Goal: Task Accomplishment & Management: Use online tool/utility

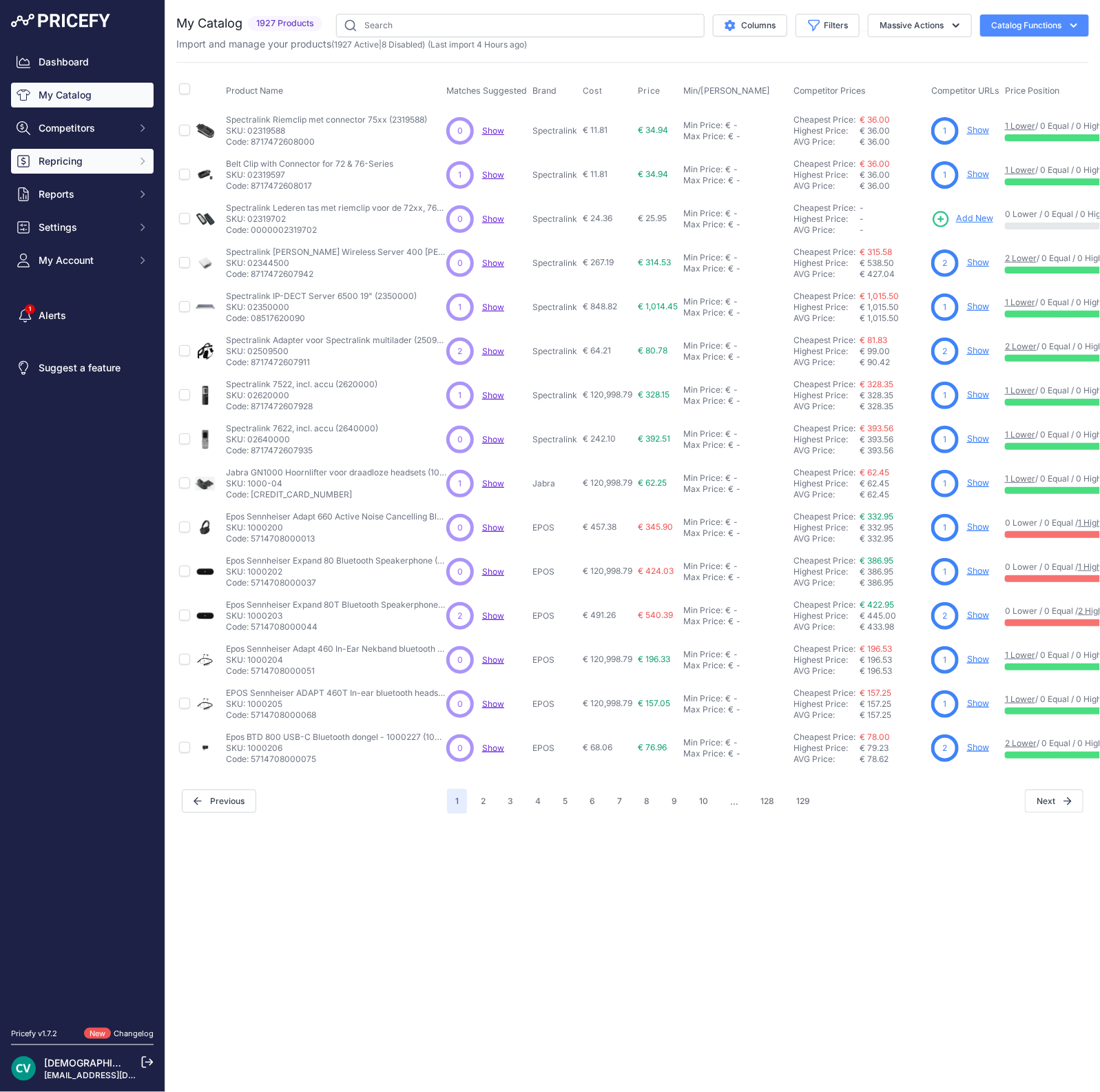
click at [65, 163] on span "Repricing" at bounding box center [83, 161] width 90 height 14
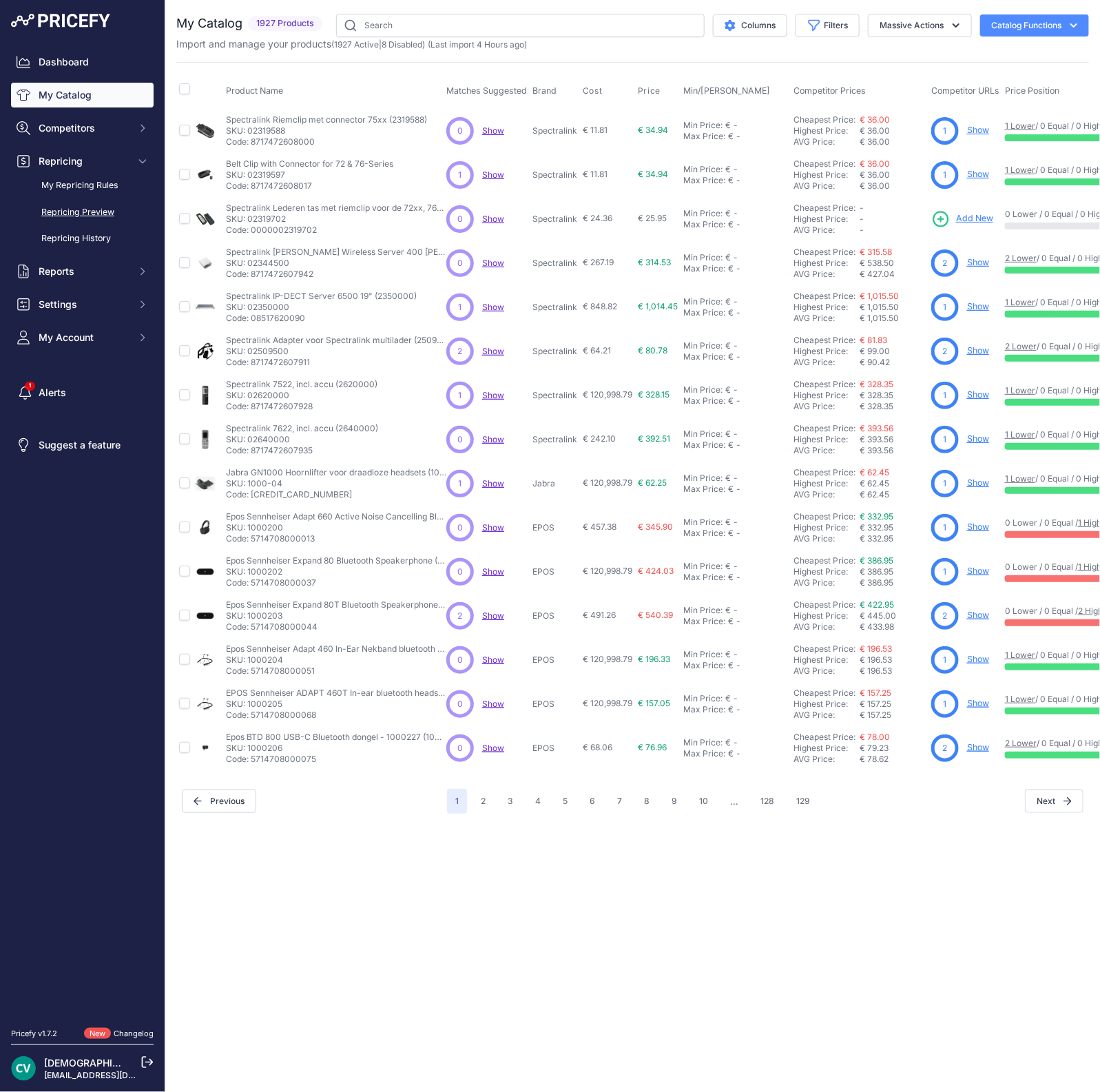
click at [79, 216] on link "Repricing Preview" at bounding box center [82, 212] width 143 height 24
click at [74, 215] on link "Repricing Preview" at bounding box center [82, 212] width 143 height 24
click at [69, 211] on link "Repricing Preview" at bounding box center [82, 212] width 143 height 24
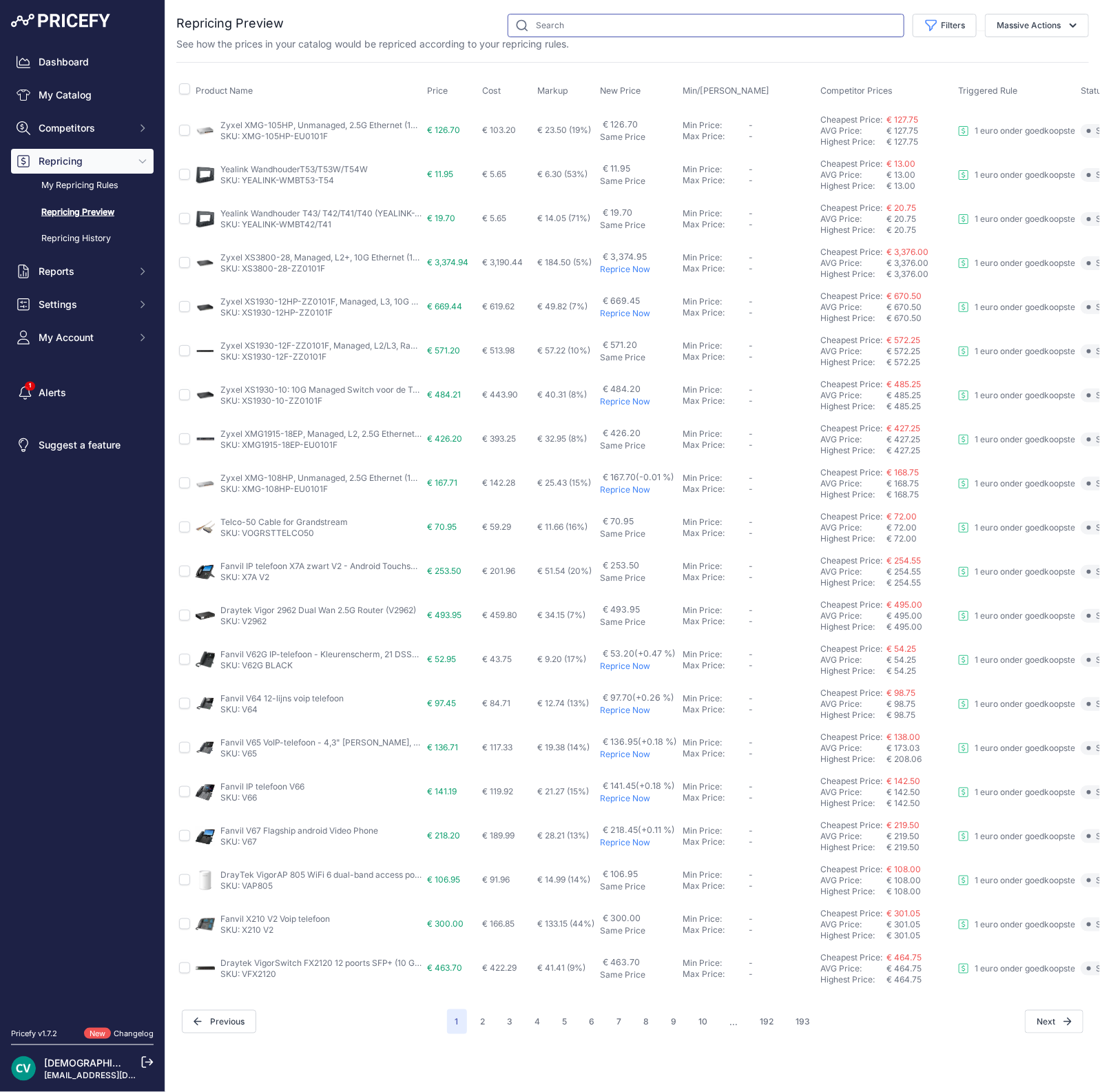
click at [564, 32] on input "text" at bounding box center [706, 26] width 397 height 24
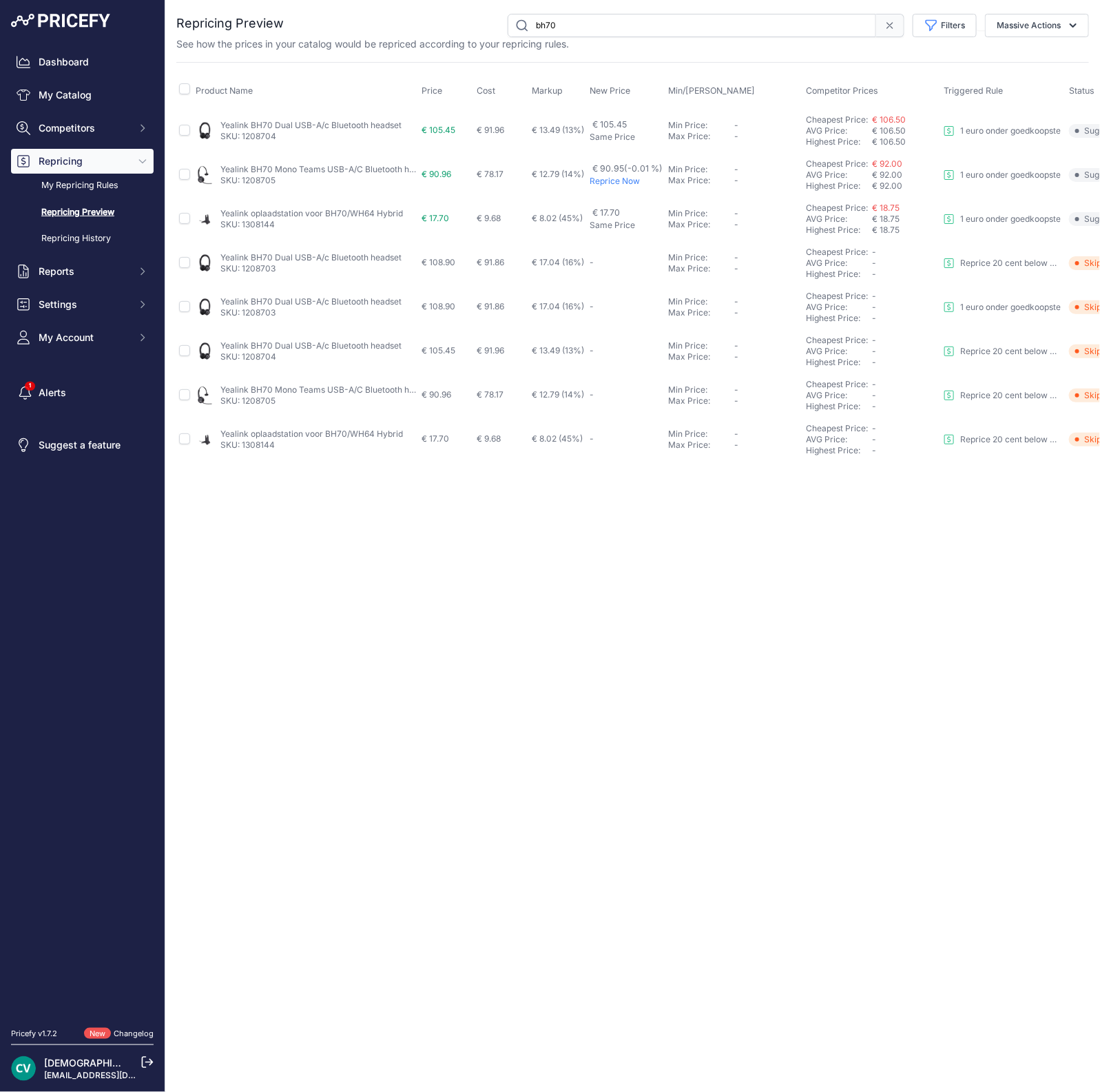
click at [432, 219] on span "€ 17.70" at bounding box center [435, 218] width 28 height 10
drag, startPoint x: 578, startPoint y: 15, endPoint x: 474, endPoint y: 9, distance: 104.2
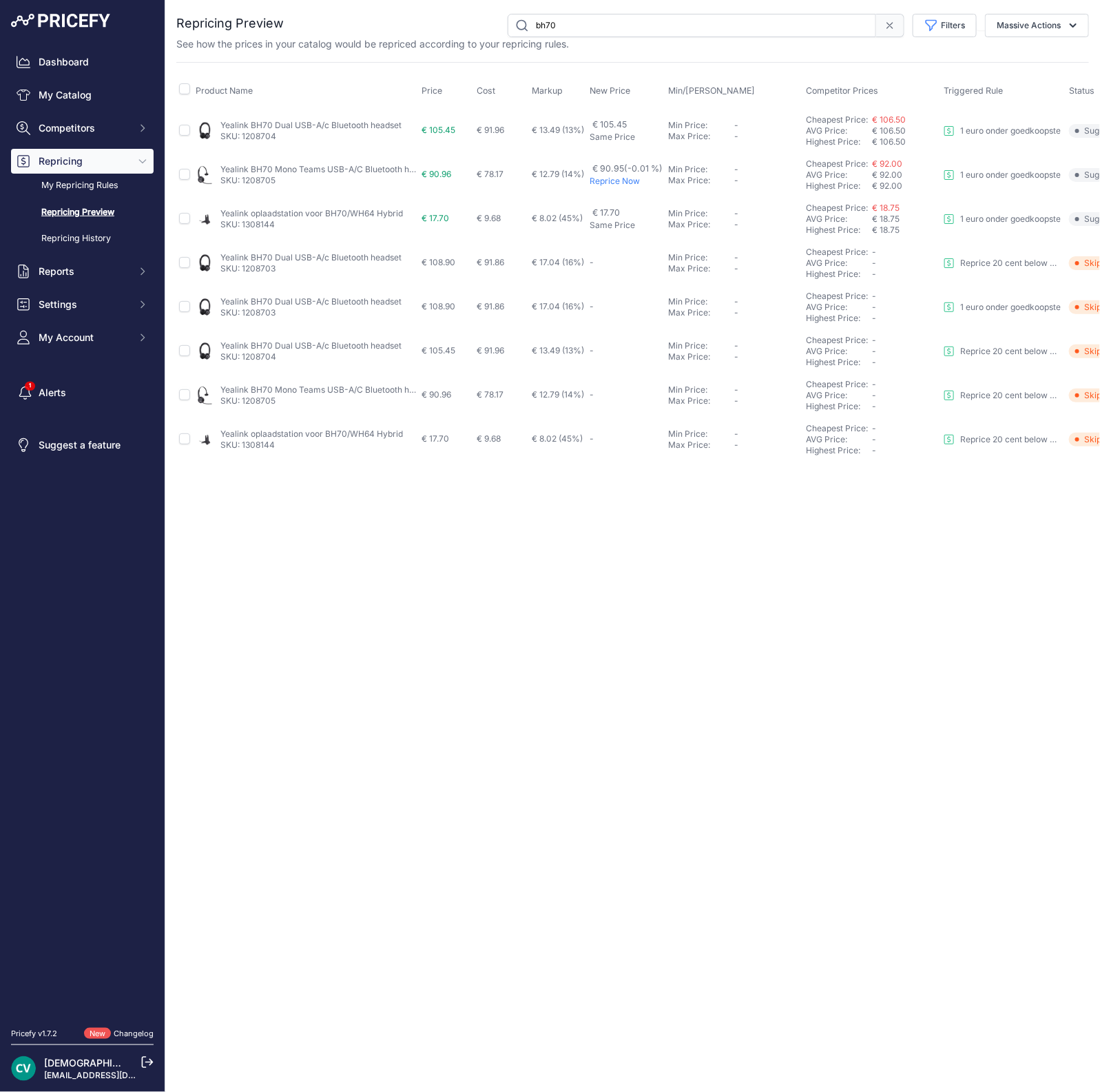
click at [474, 9] on div "You are not connected to the internet. Repricing Preview" at bounding box center [633, 238] width 913 height 476
type input "v64"
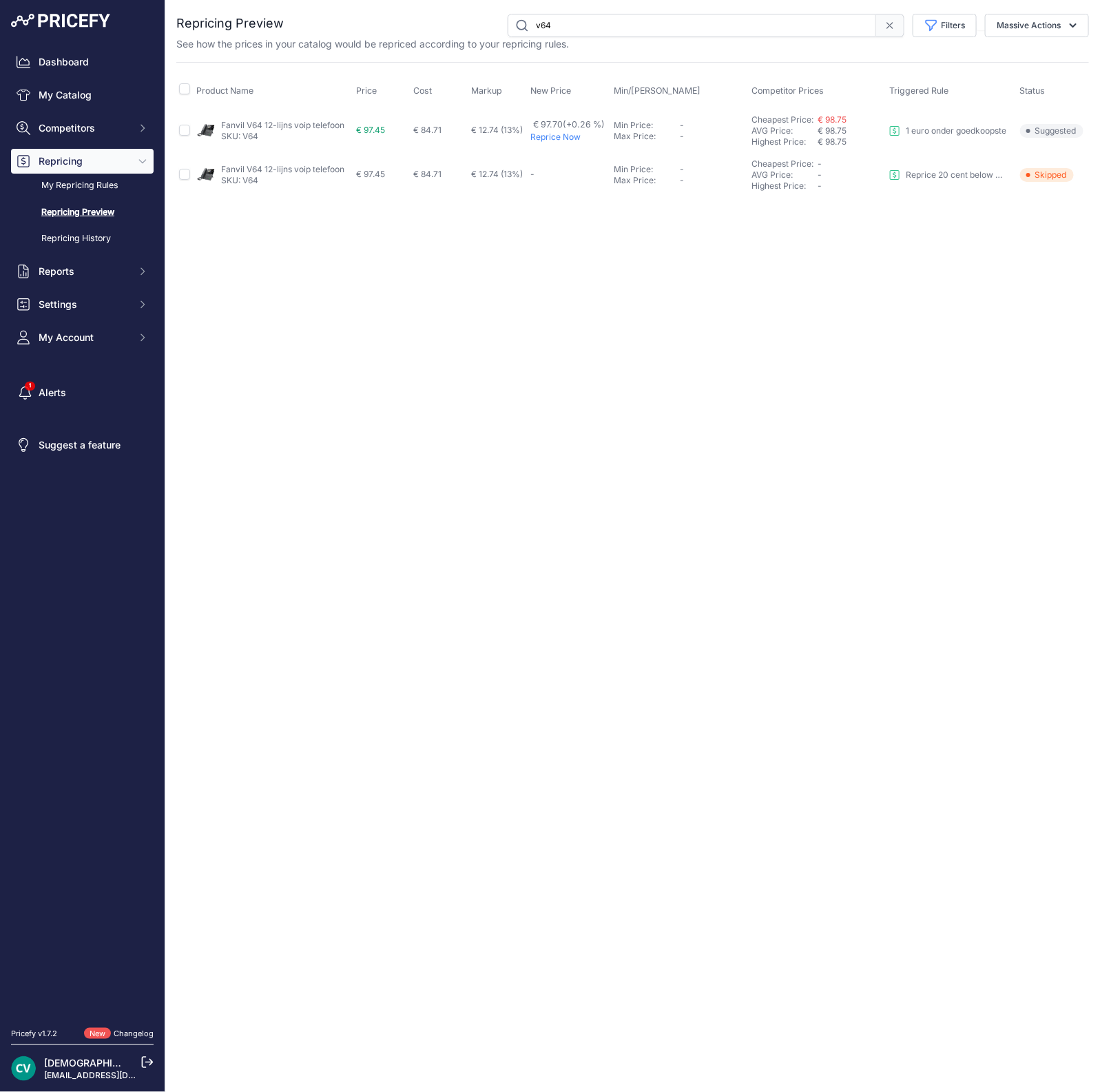
click at [501, 384] on div "Close You are not connected to the internet." at bounding box center [633, 546] width 935 height 1092
drag, startPoint x: 451, startPoint y: 206, endPoint x: 526, endPoint y: 222, distance: 76.7
click at [462, 222] on div "Close You are not connected to the internet." at bounding box center [633, 546] width 935 height 1092
click at [90, 179] on link "My Repricing Rules" at bounding box center [82, 186] width 143 height 24
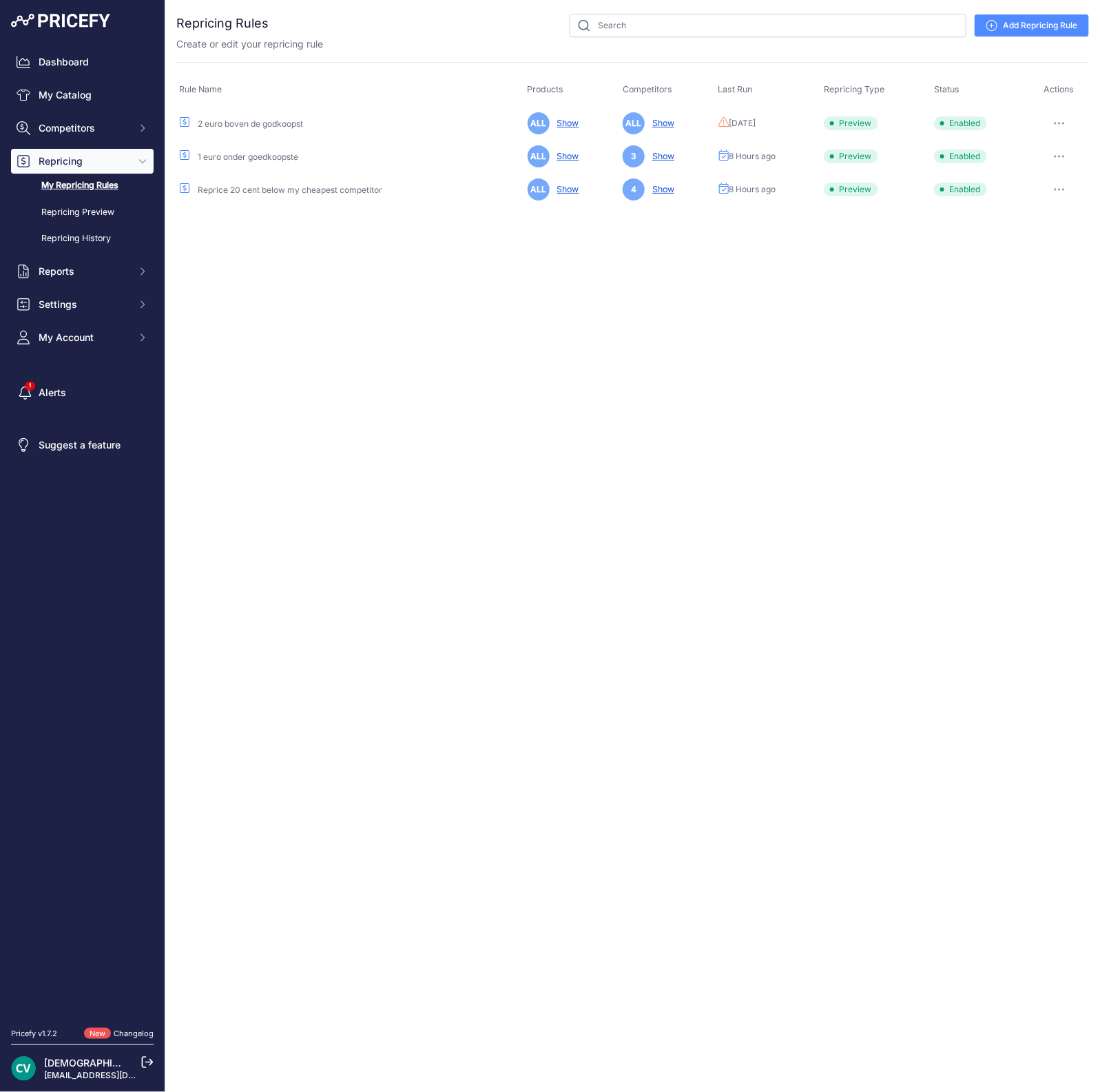
click at [90, 184] on link "My Repricing Rules" at bounding box center [82, 186] width 143 height 24
click at [62, 99] on link "My Catalog" at bounding box center [82, 95] width 143 height 25
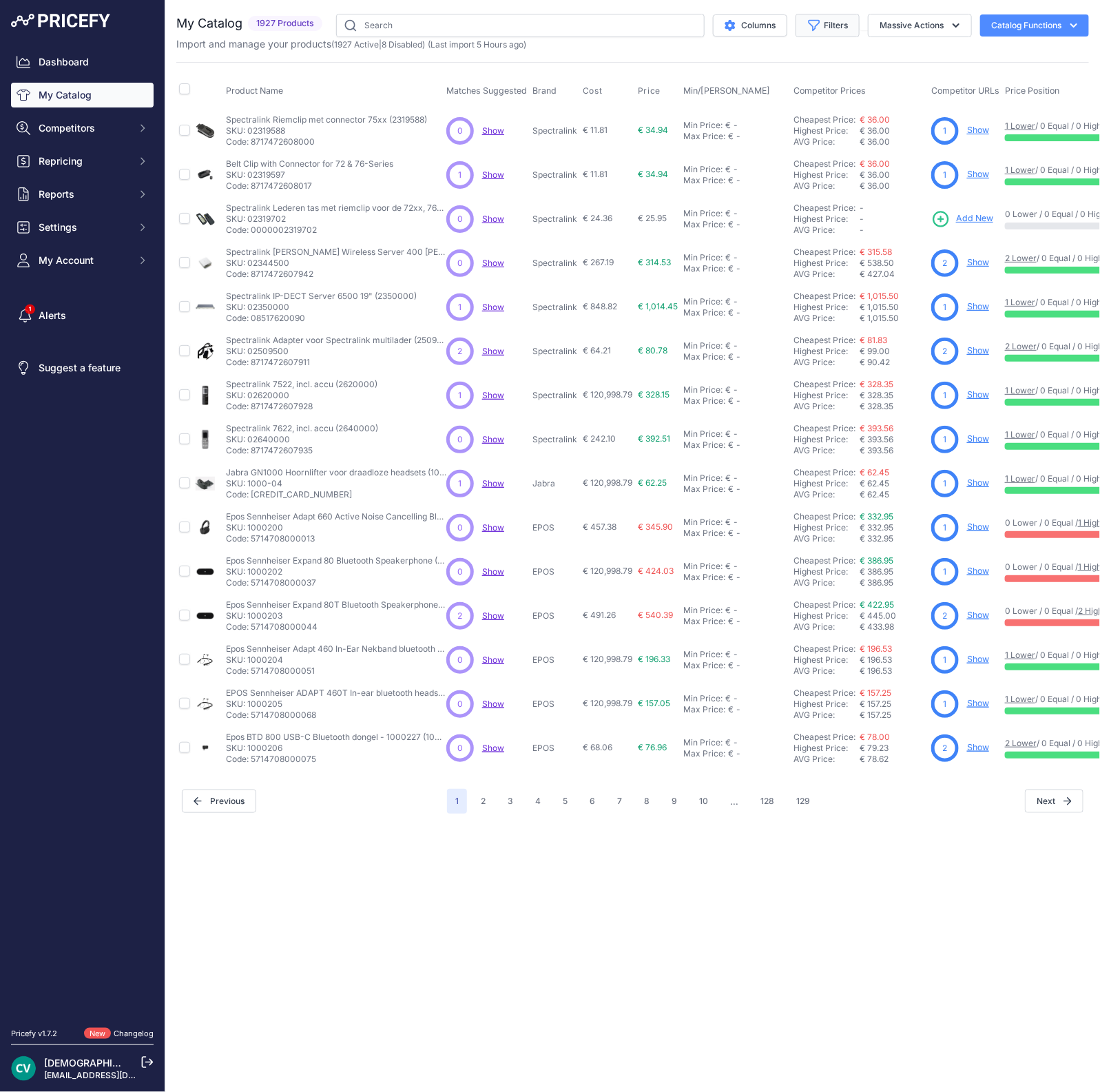
click at [834, 26] on button "Filters" at bounding box center [827, 26] width 64 height 24
click at [778, 182] on select "Select an option 2N Akuvox Algo Avaya Draytek EPOS Fanvil Gigaset Gigaset pro G…" at bounding box center [782, 194] width 132 height 24
select select "Fanvil"
click at [716, 182] on select "Select an option 2N Akuvox Algo Avaya Draytek EPOS Fanvil Gigaset Gigaset pro G…" at bounding box center [782, 194] width 132 height 24
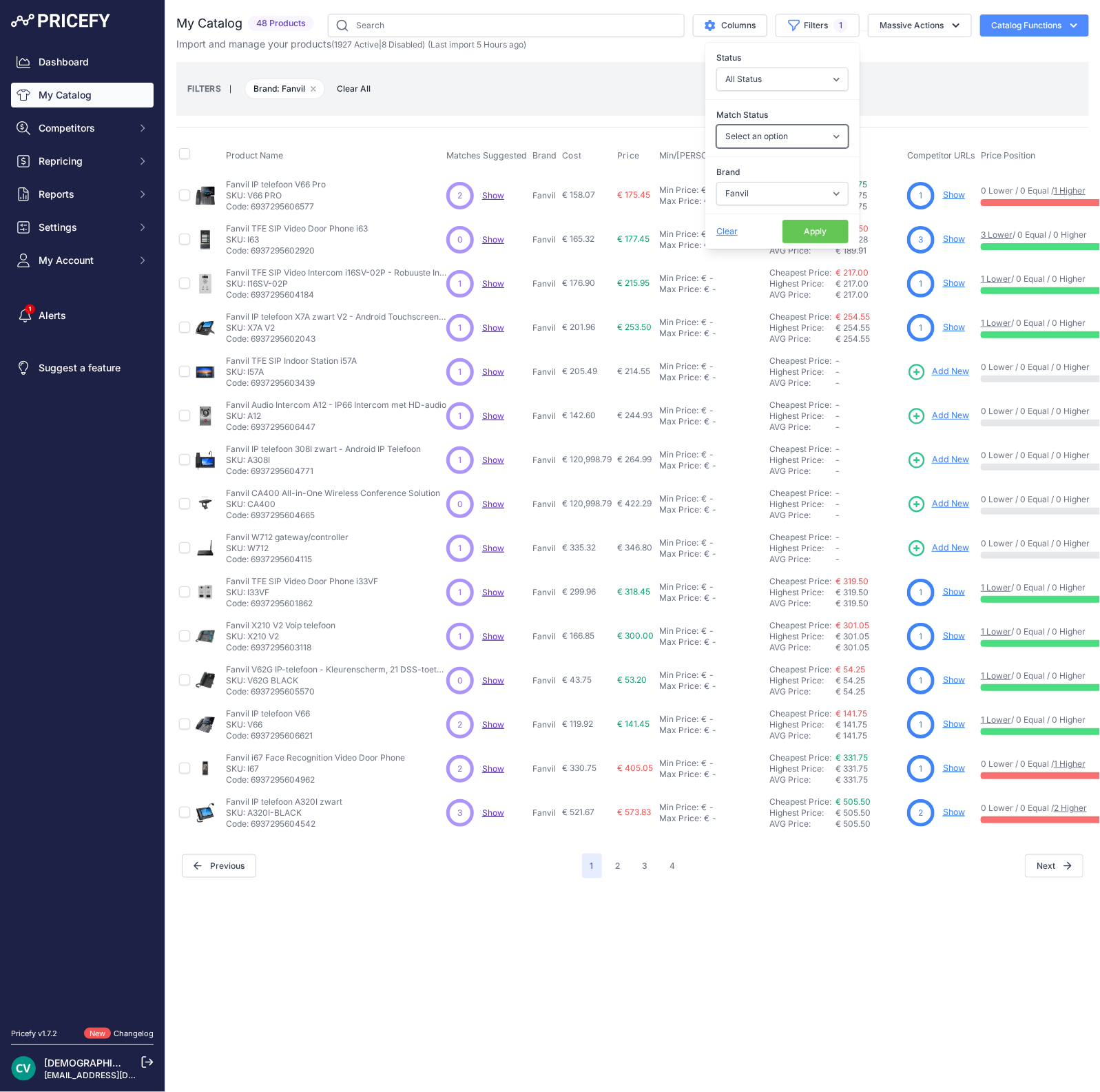
click at [772, 134] on select "Select an option Matched Unmatched" at bounding box center [782, 136] width 132 height 24
select select "0"
click at [716, 125] on select "Select an option Matched Unmatched" at bounding box center [782, 136] width 132 height 24
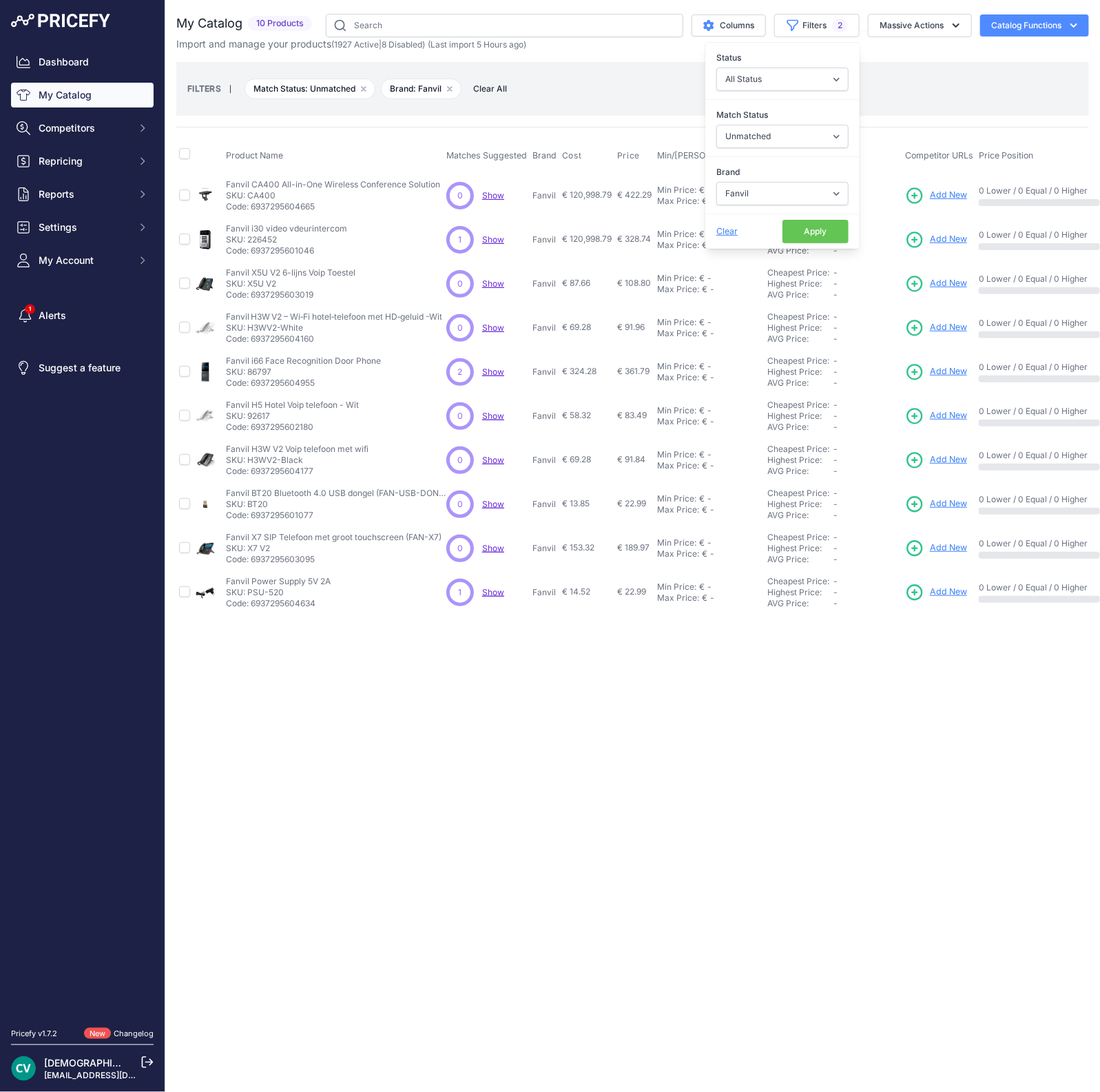
click at [802, 232] on button "Apply" at bounding box center [815, 232] width 66 height 24
click at [271, 559] on p "Code: 6937295603095" at bounding box center [334, 559] width 216 height 11
copy p "6937295603095"
click at [944, 546] on span "Add New" at bounding box center [948, 548] width 37 height 13
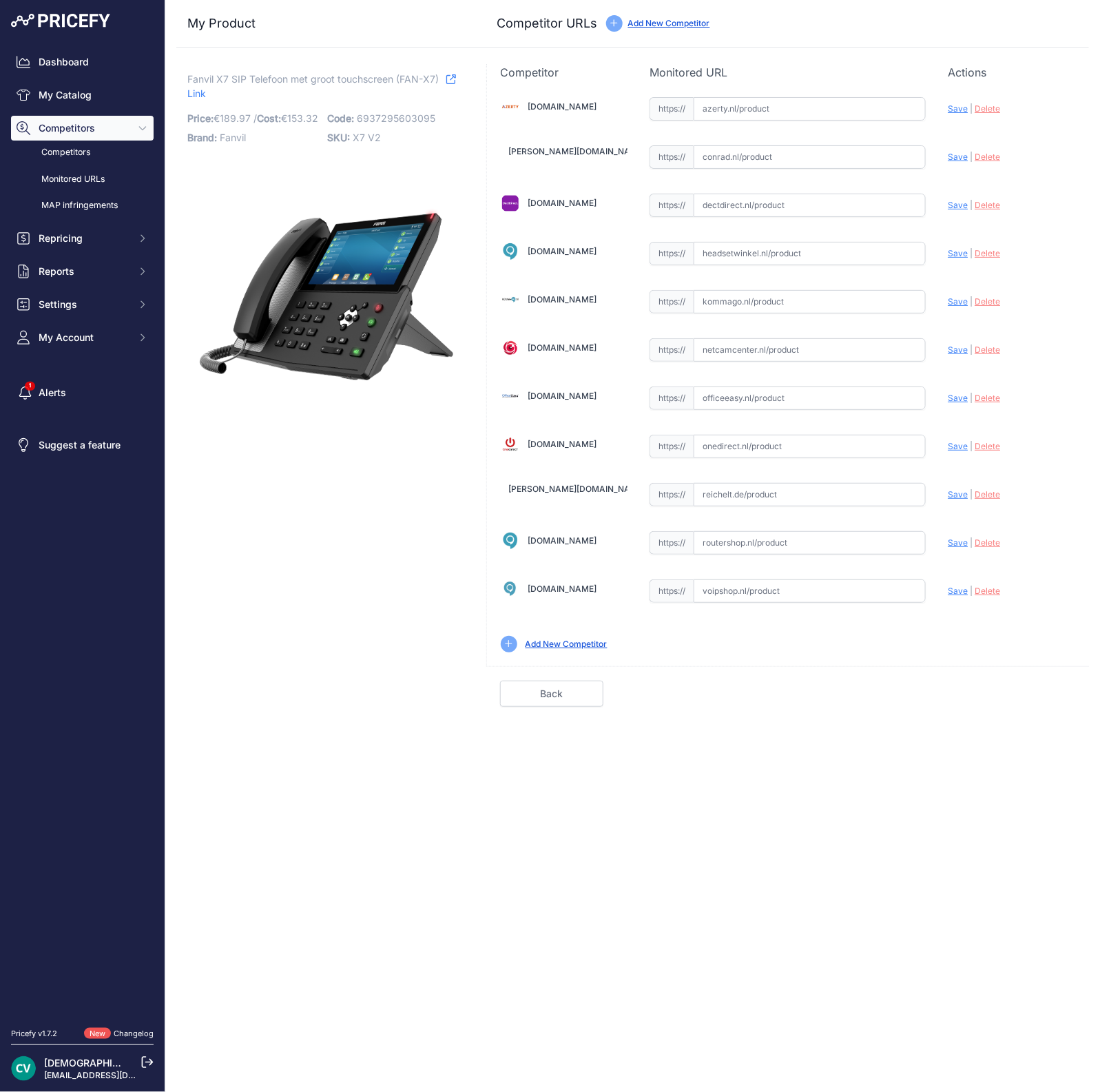
click at [759, 585] on input "text" at bounding box center [810, 591] width 232 height 24
paste input "[URL][DOMAIN_NAME]"
click at [961, 588] on span "Save" at bounding box center [957, 591] width 20 height 10
type input "[URL][DOMAIN_NAME]"
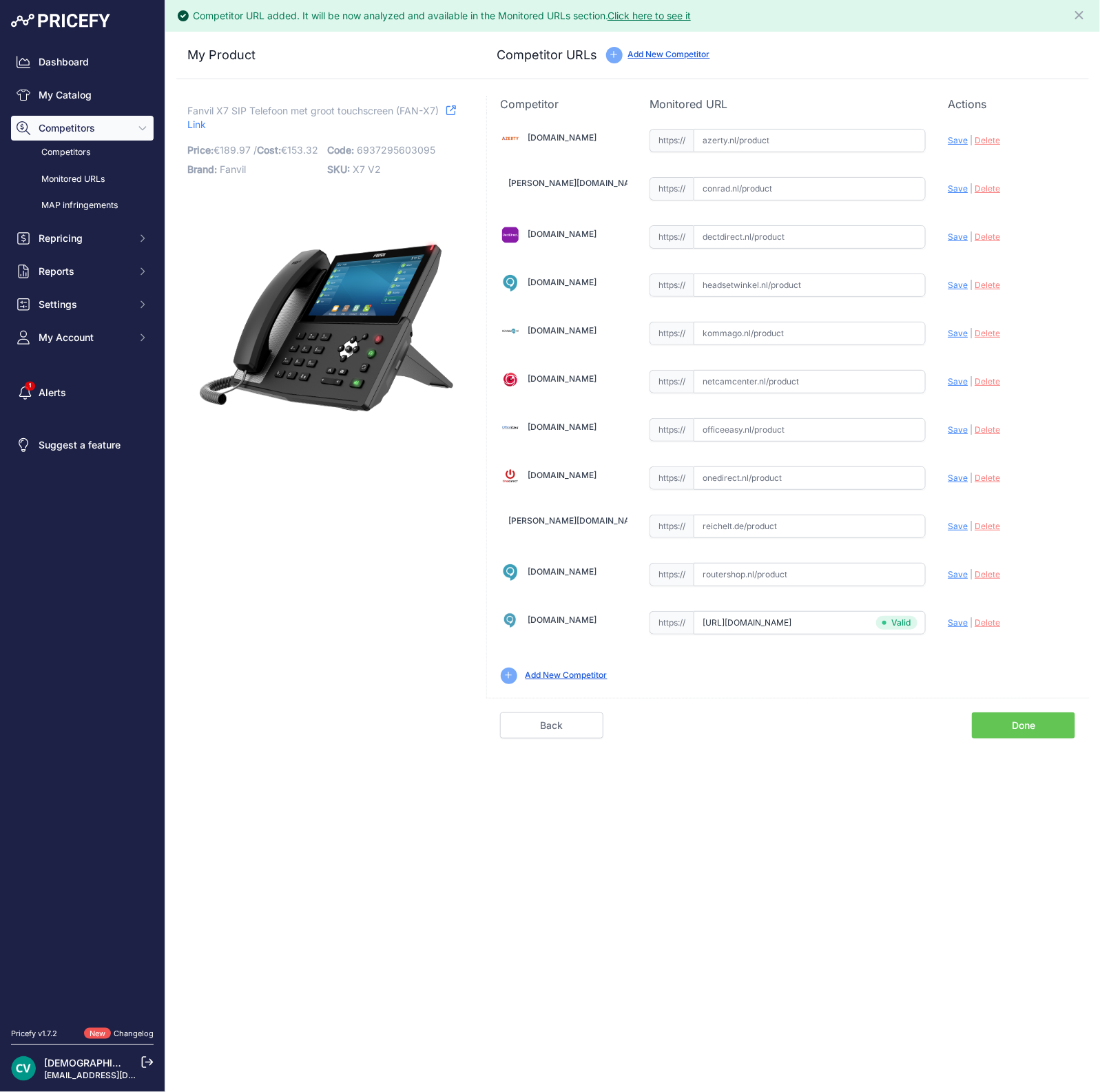
click at [996, 716] on link "Done" at bounding box center [1024, 725] width 104 height 26
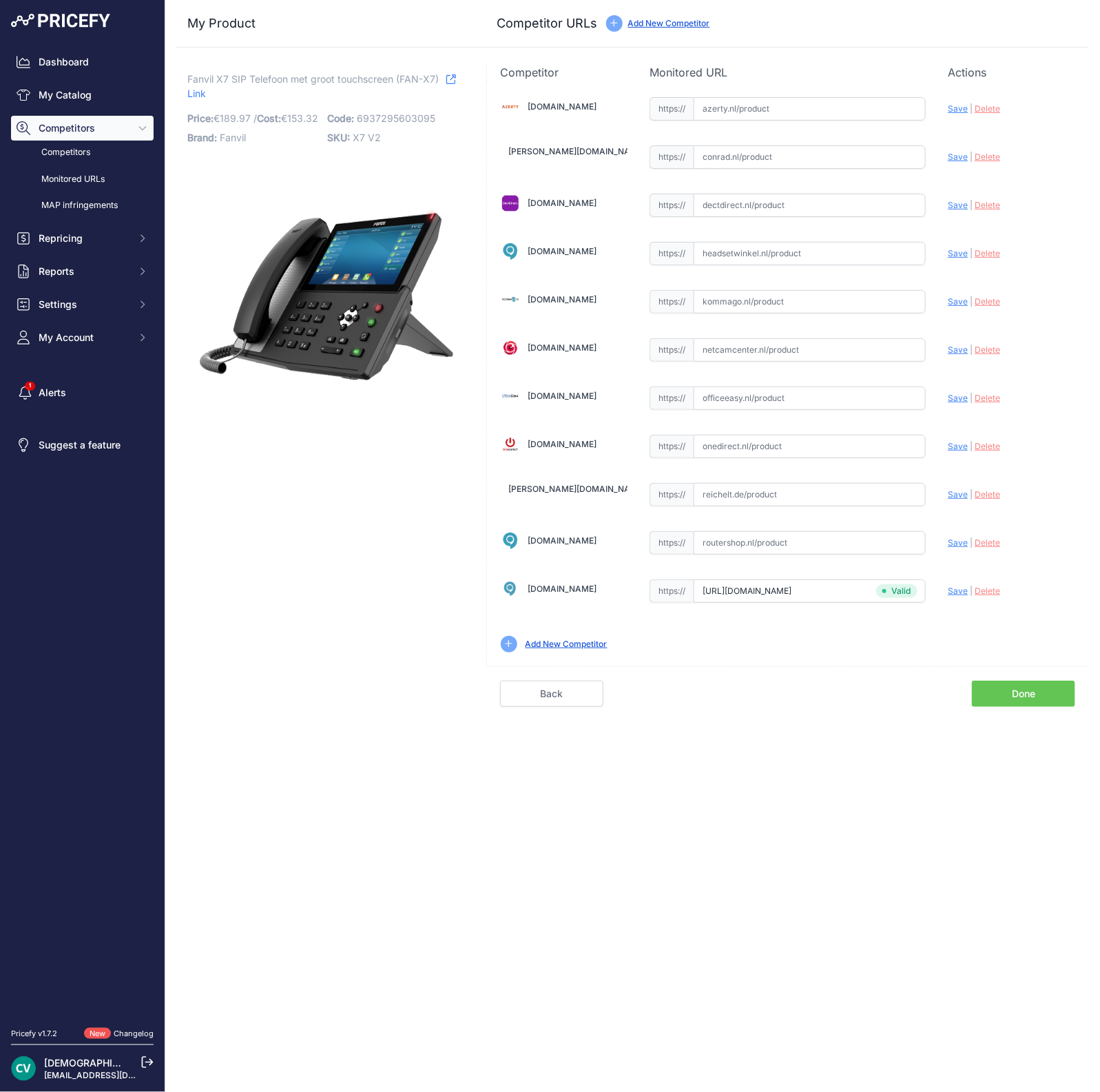
click at [996, 682] on link "Done" at bounding box center [1024, 694] width 104 height 26
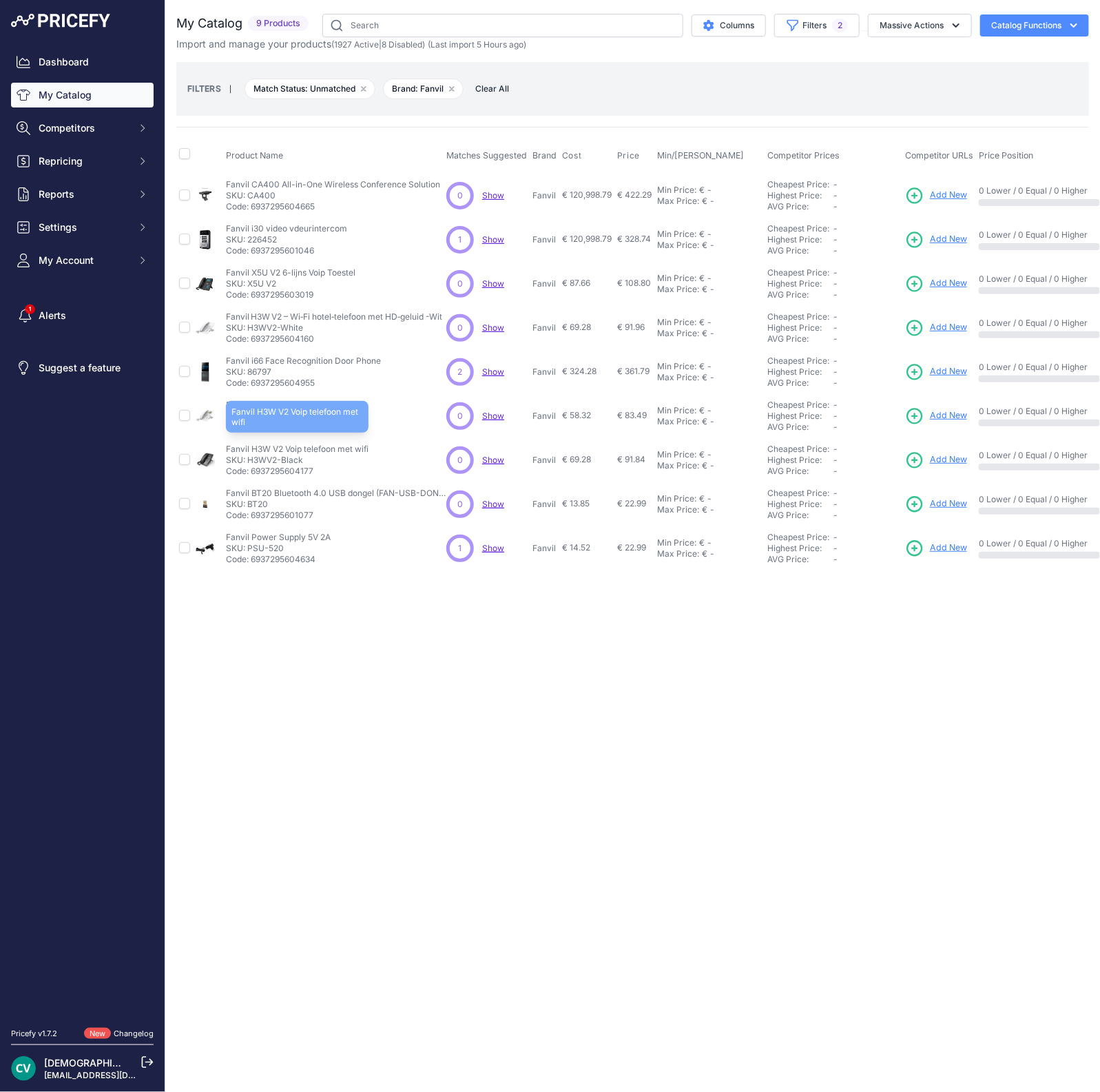
click at [252, 444] on p "Fanvil H3W V2 Voip telefoon met wifi" at bounding box center [297, 449] width 143 height 11
copy p "H3W"
click at [642, 670] on div "Close You are not connected to the internet." at bounding box center [633, 546] width 935 height 1092
click at [949, 462] on span "Add New" at bounding box center [948, 460] width 37 height 13
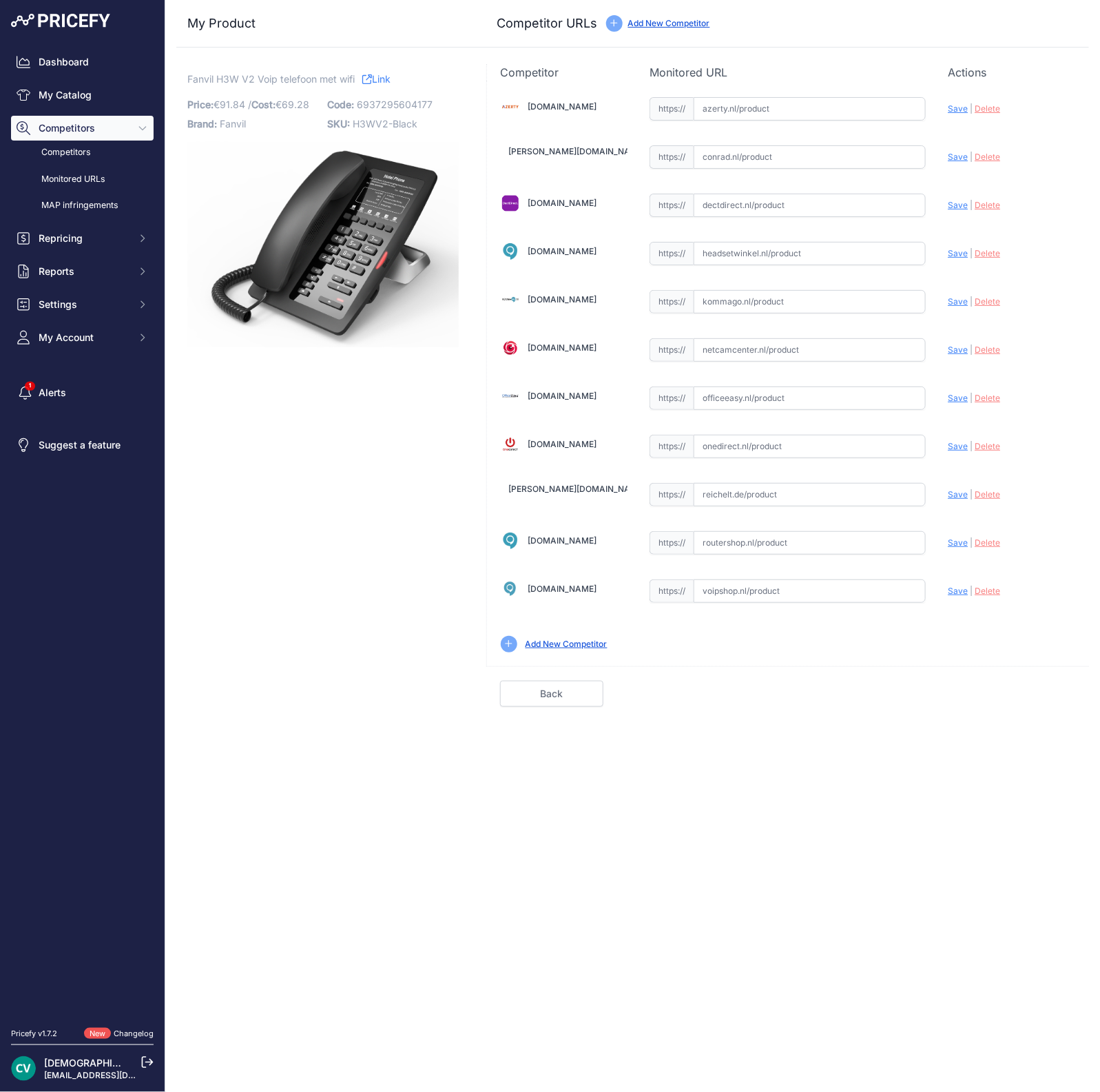
click at [766, 204] on input "text" at bounding box center [810, 205] width 232 height 24
paste input "[URL][DOMAIN_NAME]"
click at [948, 204] on div "[DOMAIN_NAME] Valid Invalid Save" at bounding box center [788, 374] width 602 height 586
drag, startPoint x: 986, startPoint y: 417, endPoint x: 960, endPoint y: 312, distance: 108.2
click at [986, 415] on div "[DOMAIN_NAME] Valid Invalid Save" at bounding box center [788, 374] width 602 height 586
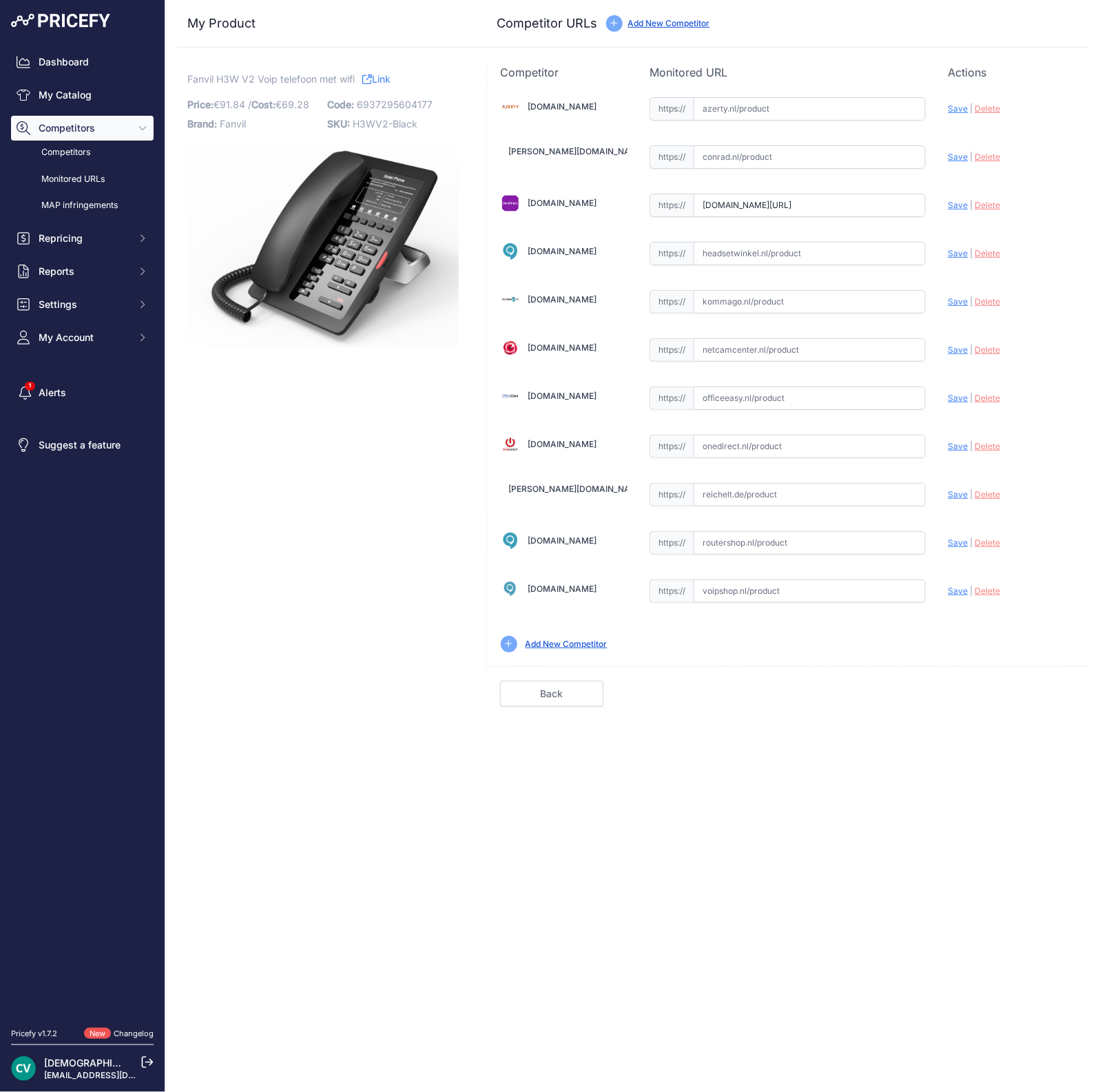
click at [956, 198] on div "Update Profile Save | [GEOGRAPHIC_DATA] Analyzing" at bounding box center [1011, 201] width 127 height 22
click at [957, 198] on div "Update Profile Save | [GEOGRAPHIC_DATA] Analyzing" at bounding box center [1011, 201] width 127 height 22
click at [957, 205] on span "Save" at bounding box center [957, 204] width 20 height 10
type input "[URL][DOMAIN_NAME]"
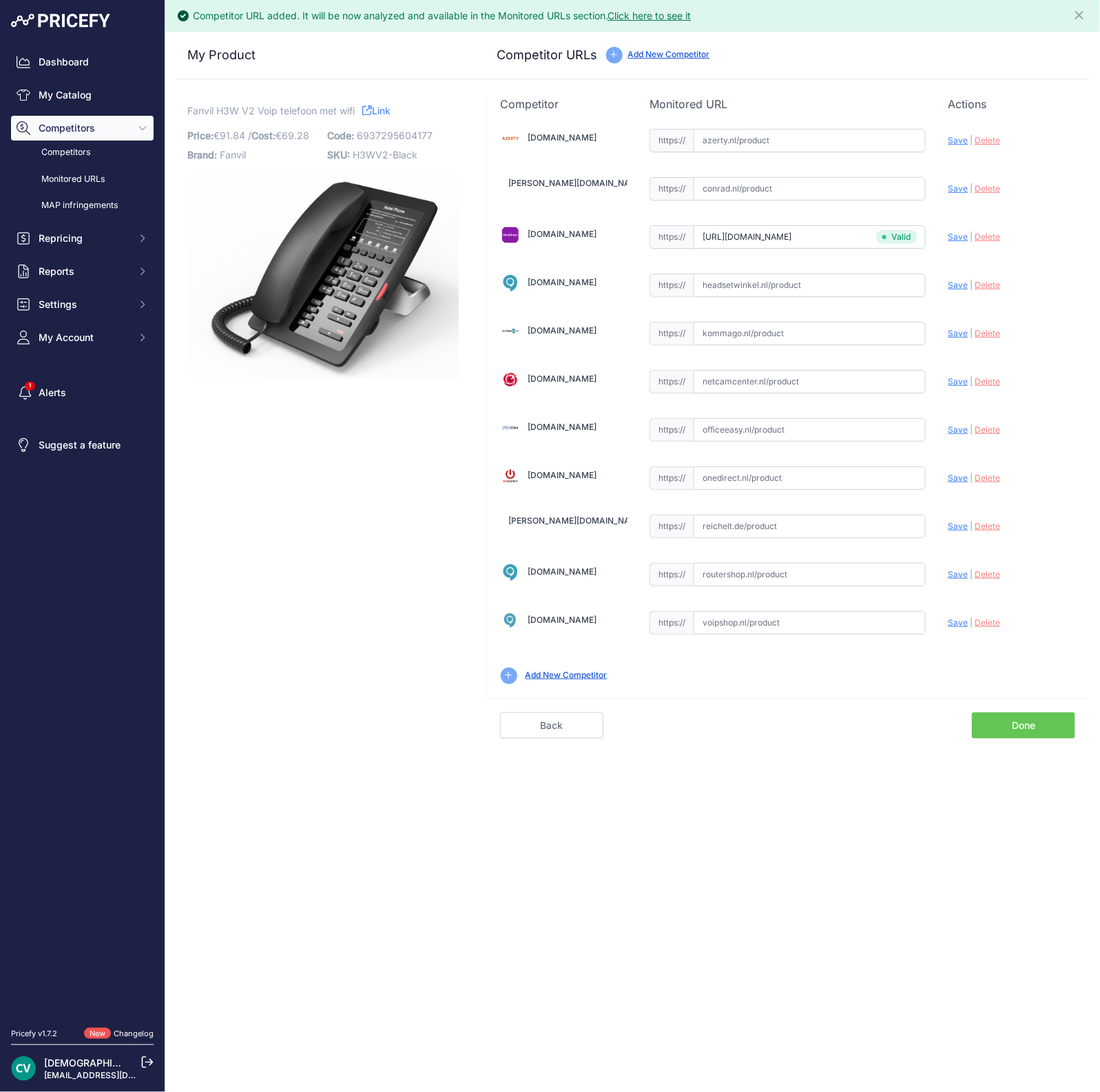
click at [1018, 750] on div "Competitor URL added. It will be now analyzed and available in the Monitored UR…" at bounding box center [633, 546] width 935 height 1092
click at [1010, 720] on link "Done" at bounding box center [1024, 725] width 104 height 26
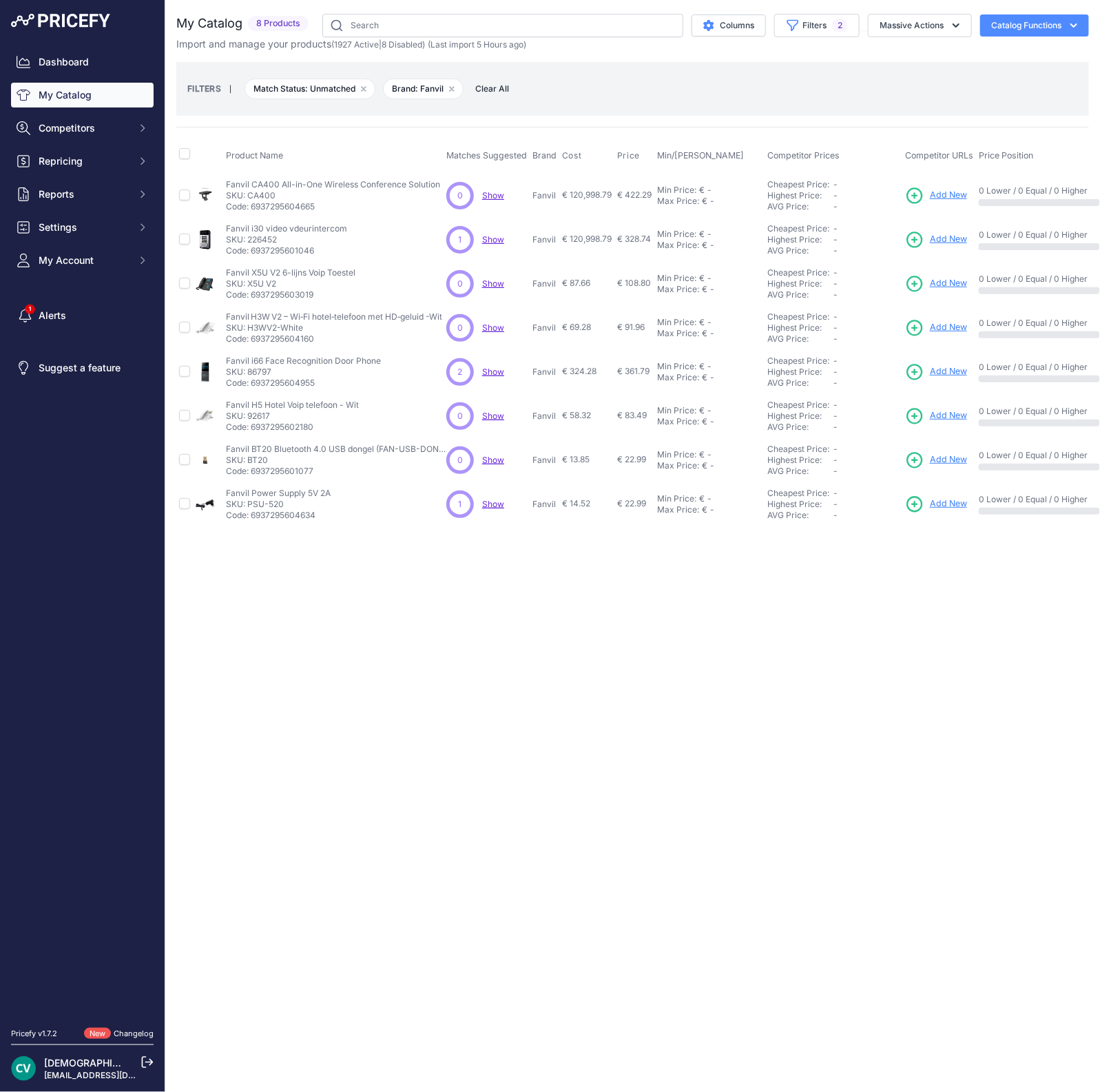
click at [255, 285] on p "SKU: X5U V2" at bounding box center [291, 284] width 129 height 11
copy p "X5U"
click at [933, 281] on span "Add New" at bounding box center [948, 283] width 37 height 13
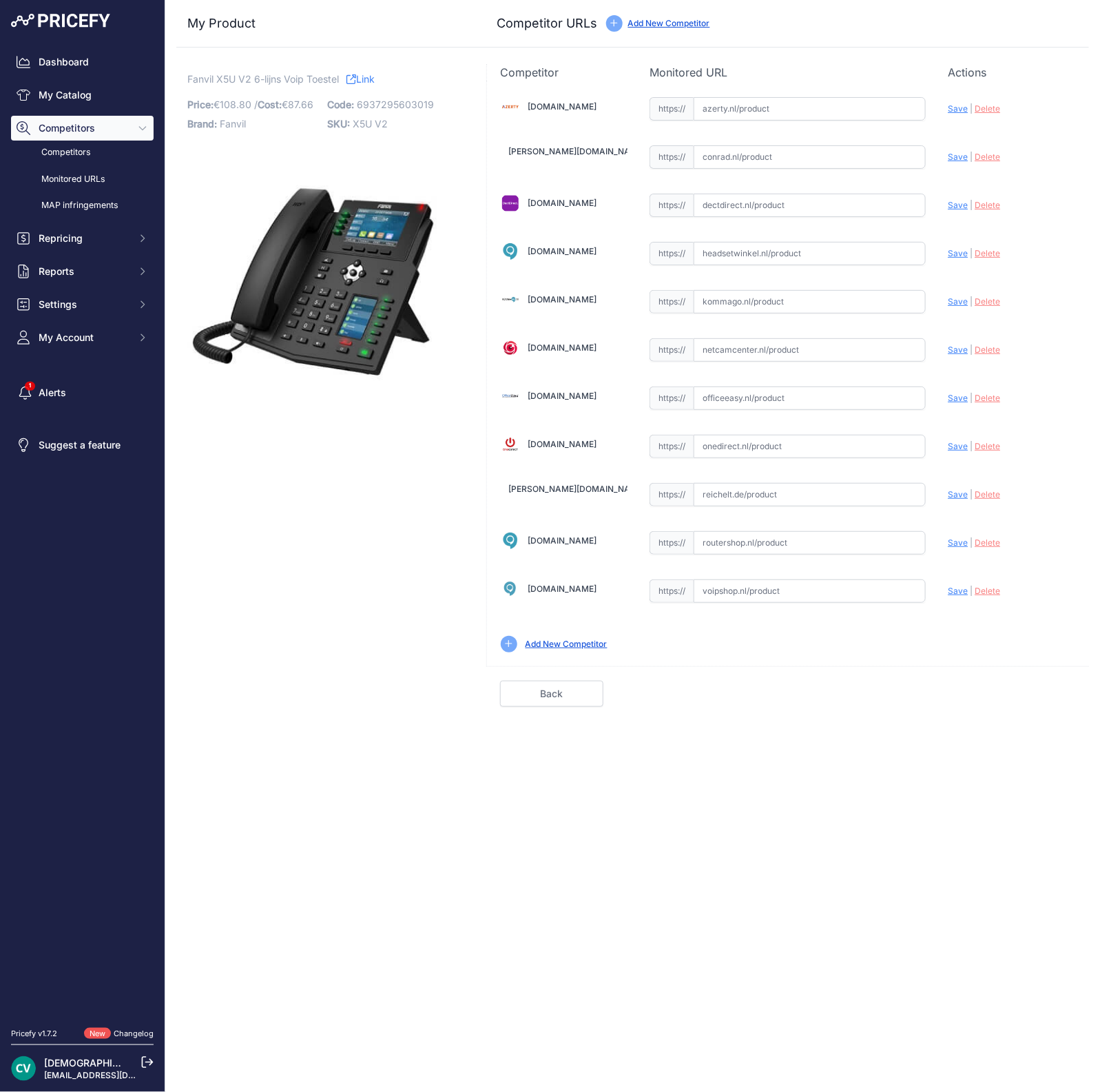
click at [706, 208] on input "text" at bounding box center [810, 205] width 232 height 24
paste input "[URL][DOMAIN_NAME][PERSON_NAME]"
click at [961, 201] on span "Save" at bounding box center [957, 204] width 20 height 10
type input "https://www.dectdirect.nl/nl/ip-telefoon-x5u-zwart-v2.html?prirule_jdsnikfkfjsd…"
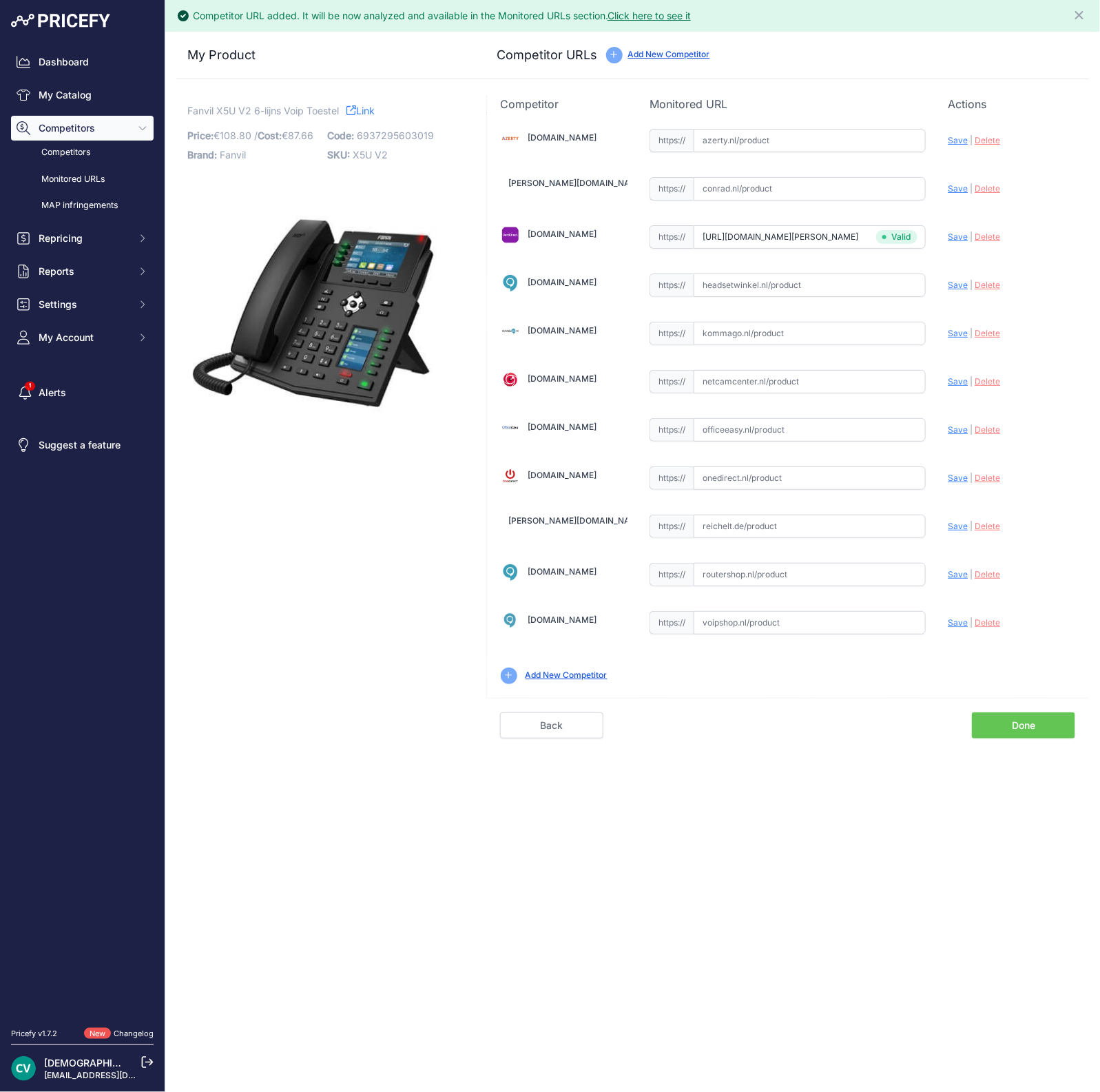
click at [1018, 702] on div "Back Done" at bounding box center [787, 718] width 603 height 40
click at [1012, 728] on link "Done" at bounding box center [1024, 725] width 104 height 26
click at [1008, 718] on link "Done" at bounding box center [1024, 725] width 104 height 26
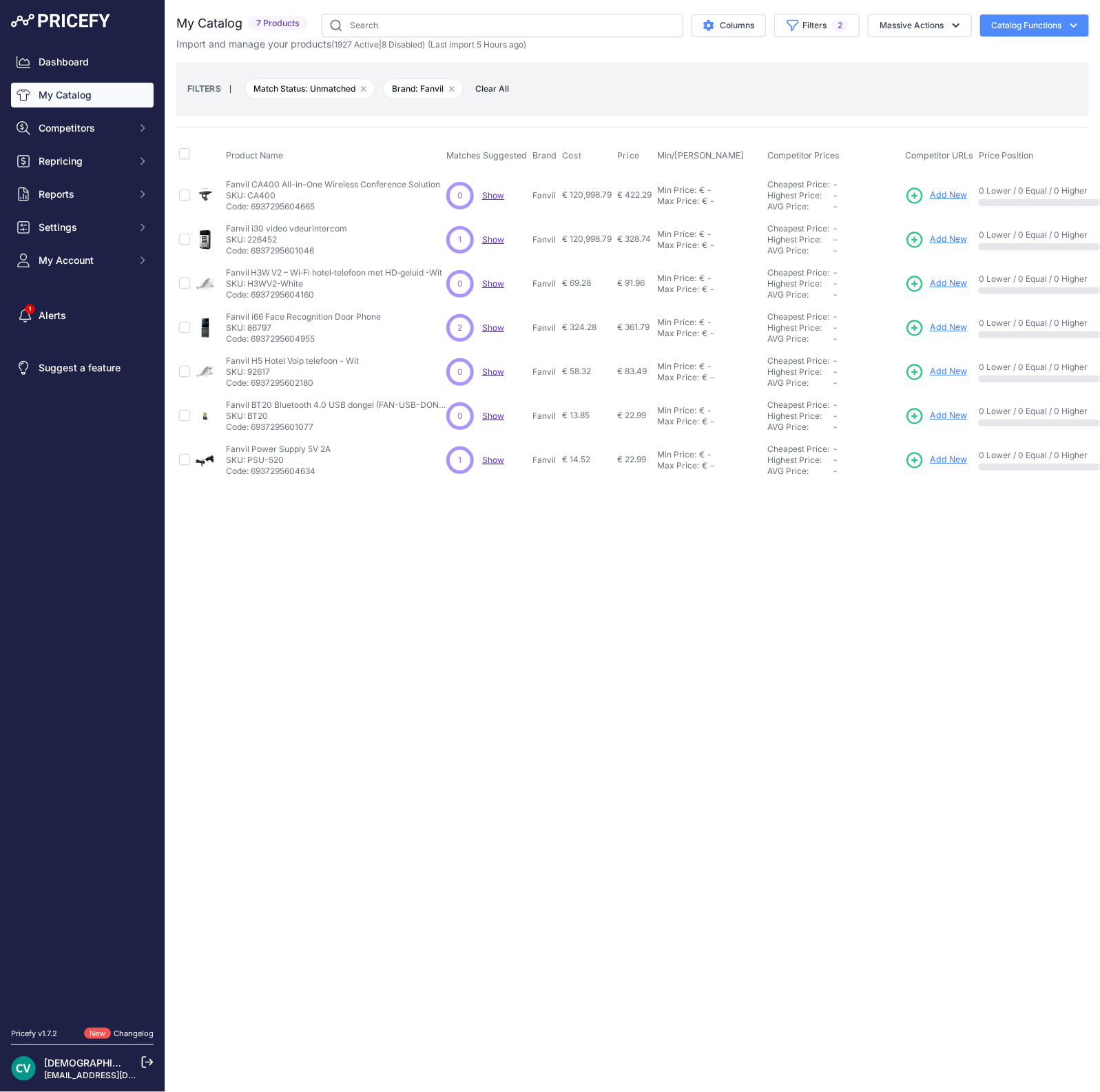
click at [255, 281] on p "SKU: H3WV2-White" at bounding box center [334, 284] width 216 height 11
copy p "H3WV2"
click at [947, 277] on span "Add New" at bounding box center [948, 283] width 37 height 13
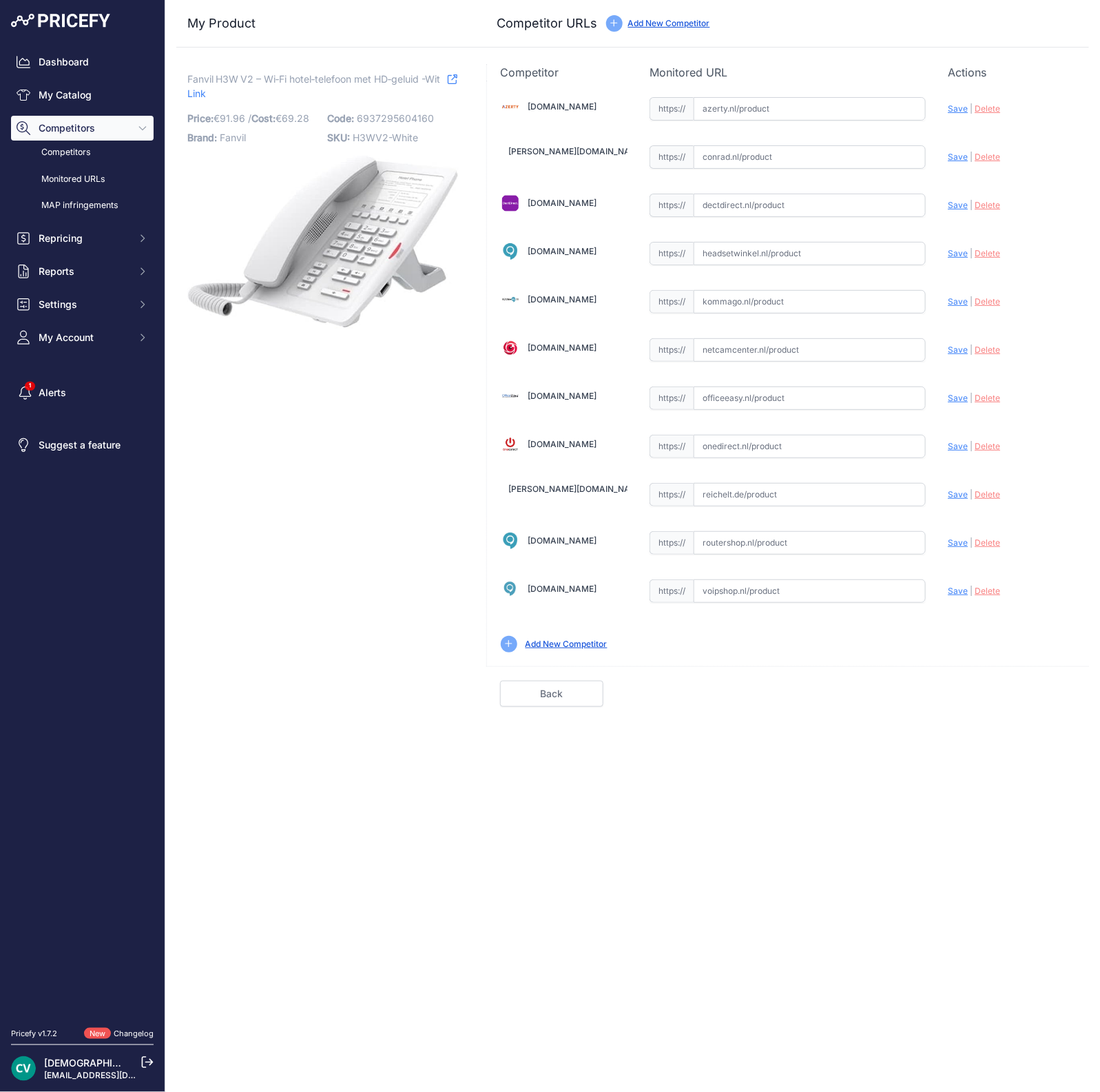
click at [722, 218] on div "[DOMAIN_NAME] Valid Invalid Save" at bounding box center [788, 374] width 602 height 586
click at [710, 204] on input "text" at bounding box center [810, 205] width 232 height 24
paste input "https://www.dectdirect.nl/nl/telefoon-h3w-wit.html"
drag, startPoint x: 953, startPoint y: 203, endPoint x: 966, endPoint y: 200, distance: 13.3
click at [966, 200] on span "Save" at bounding box center [957, 204] width 20 height 10
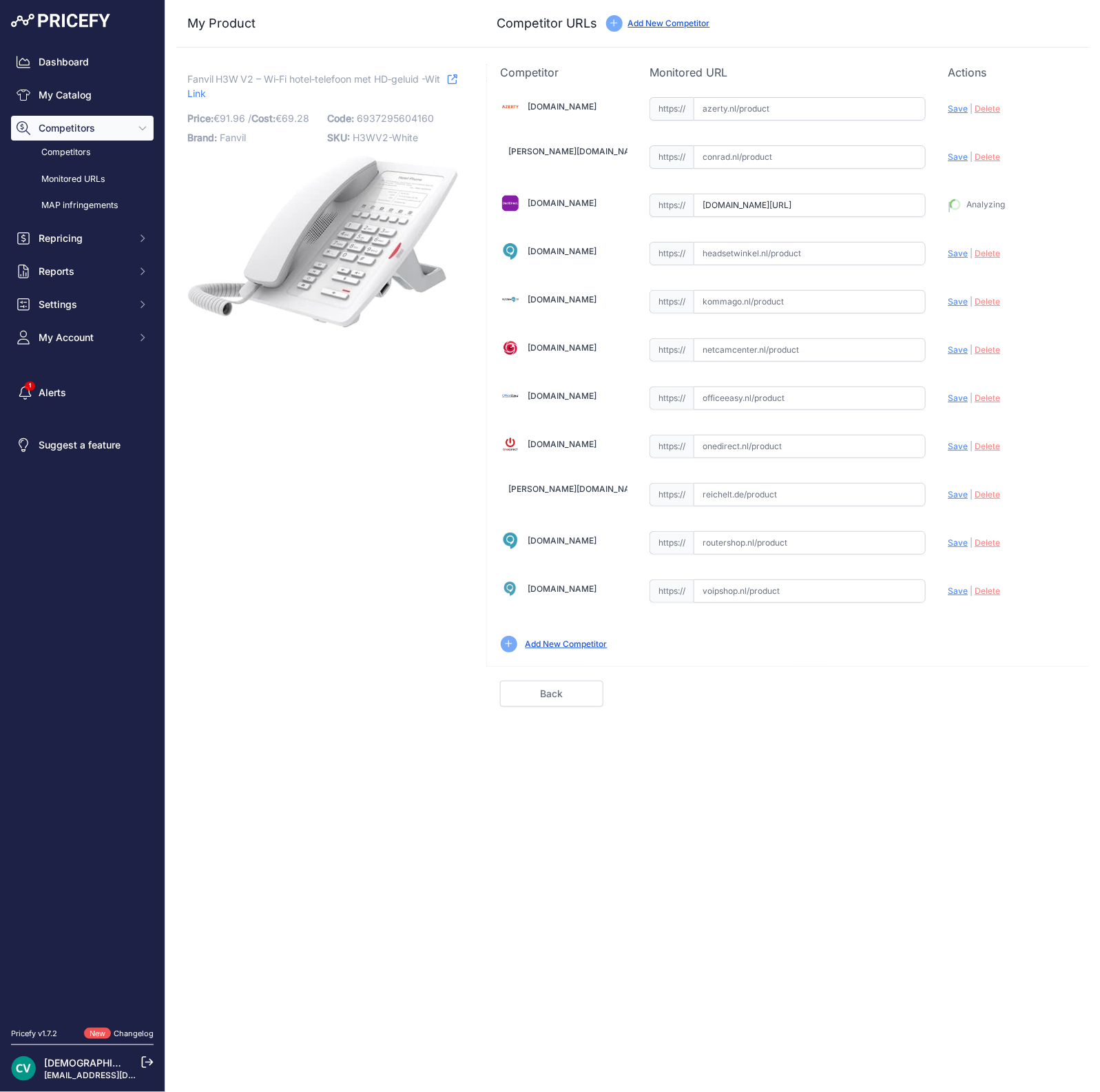
type input "https://www.dectdirect.nl/nl/telefoon-h3w-wit.html?prirule_jdsnikfkfjsd=9409"
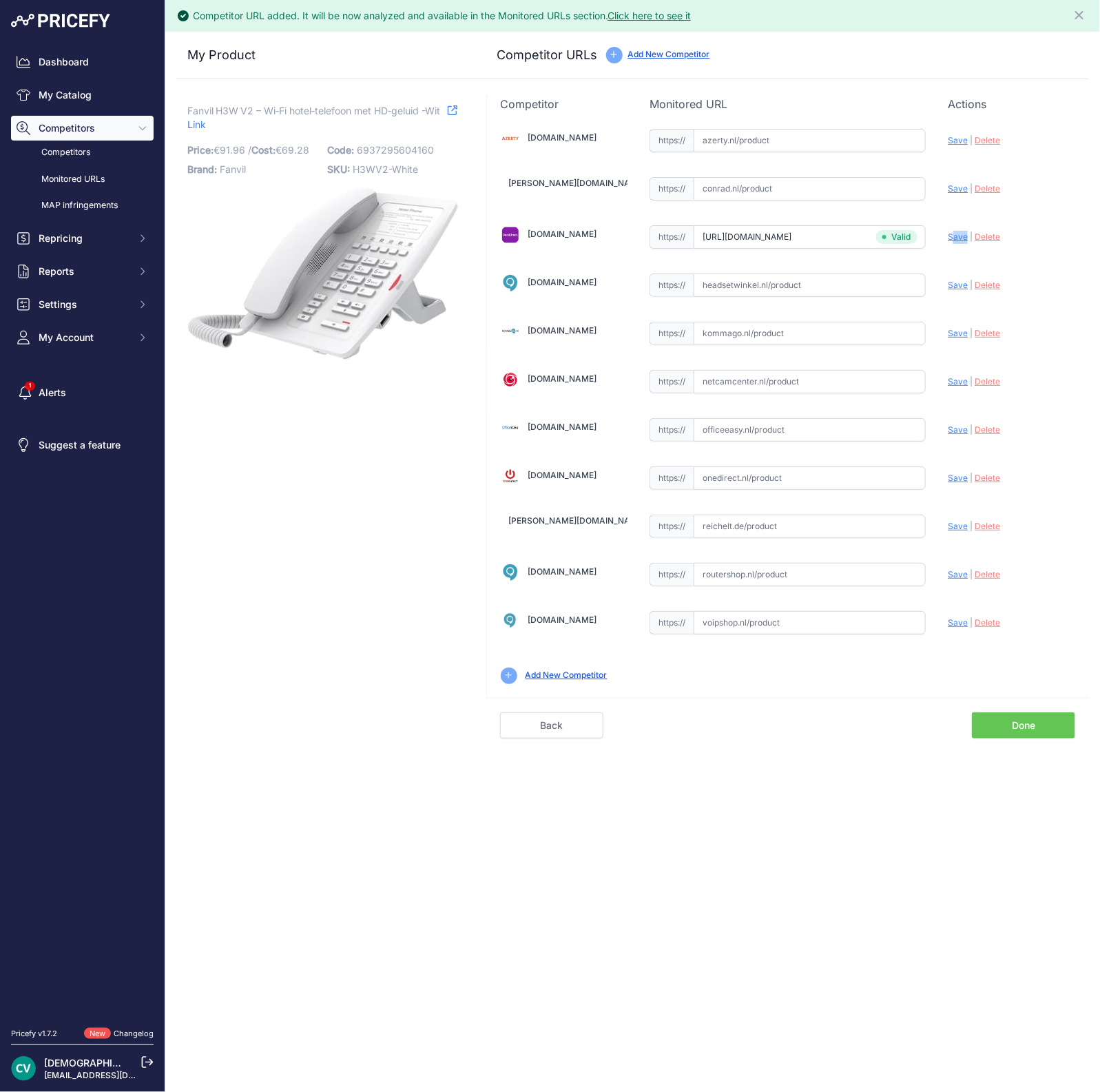
click at [995, 721] on link "Done" at bounding box center [1024, 725] width 104 height 26
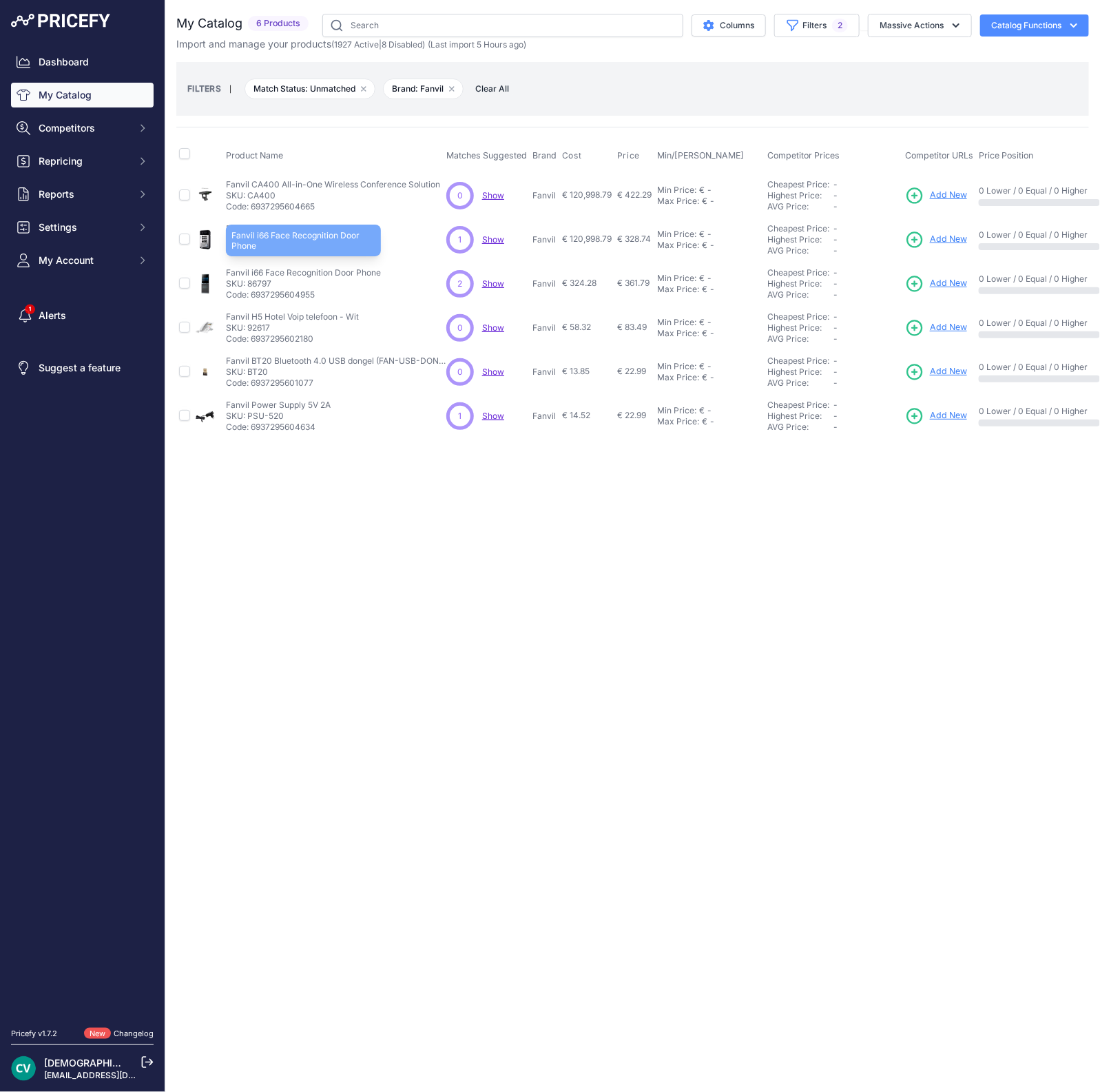
click at [255, 270] on p "Fanvil i66 Face Recognition Door Phone" at bounding box center [303, 273] width 155 height 11
copy p "i66"
click at [951, 280] on span "Add New" at bounding box center [948, 283] width 37 height 13
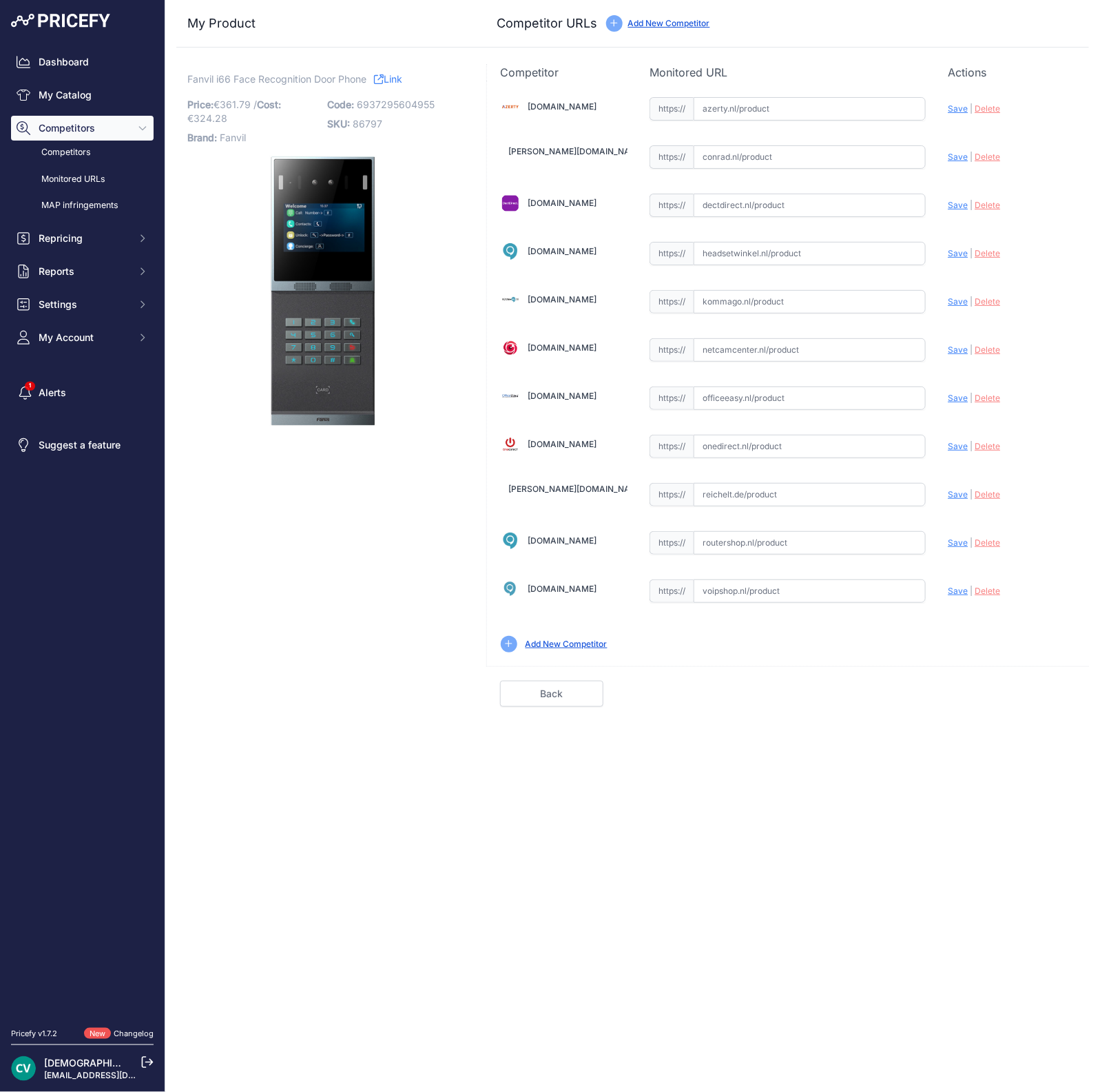
click at [784, 207] on input "text" at bounding box center [810, 205] width 232 height 24
paste input "[URL][DOMAIN_NAME]"
click at [952, 203] on span "Save" at bounding box center [957, 204] width 20 height 10
type input "[URL][DOMAIN_NAME]"
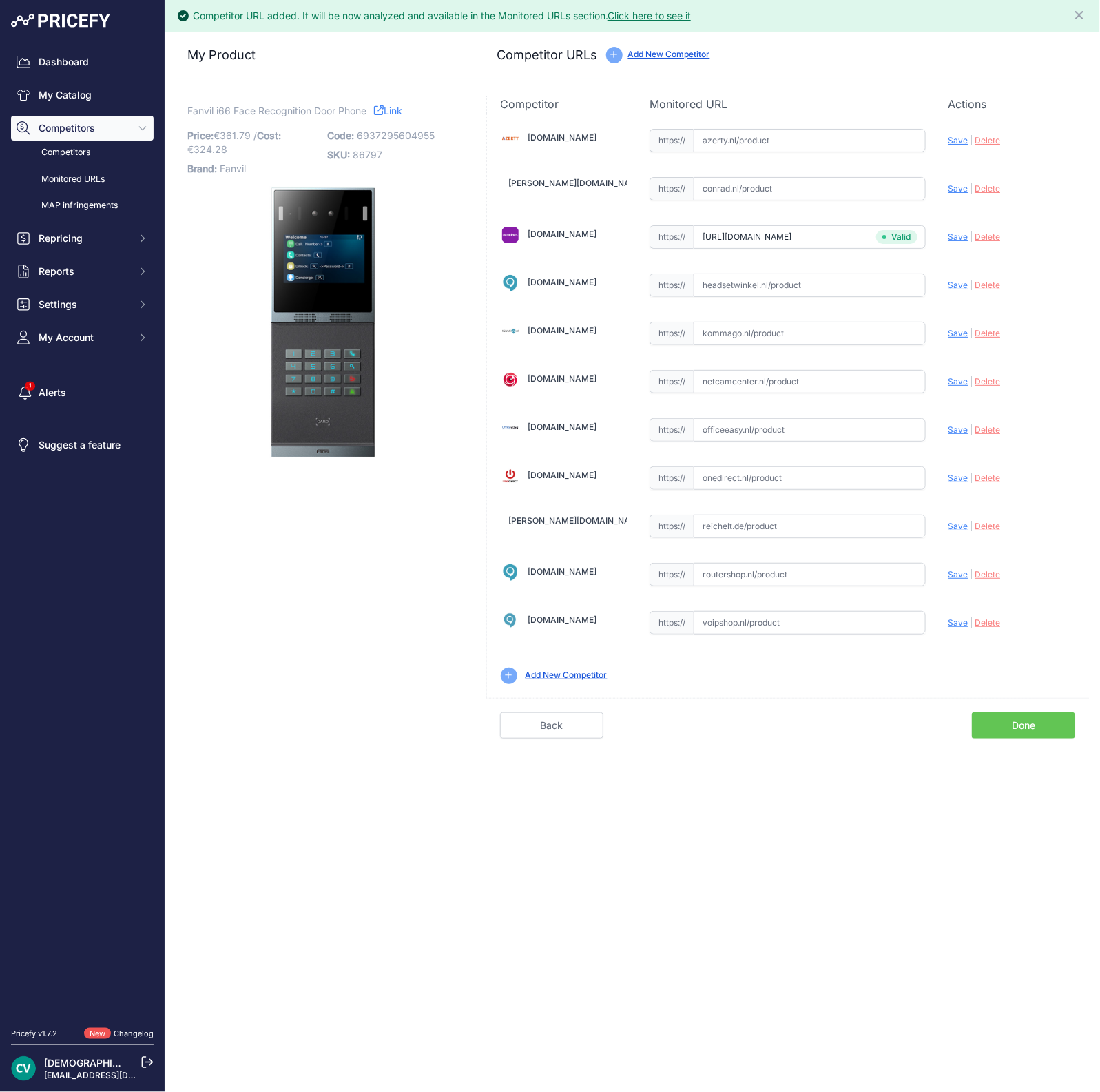
click at [1040, 721] on link "Done" at bounding box center [1024, 725] width 104 height 26
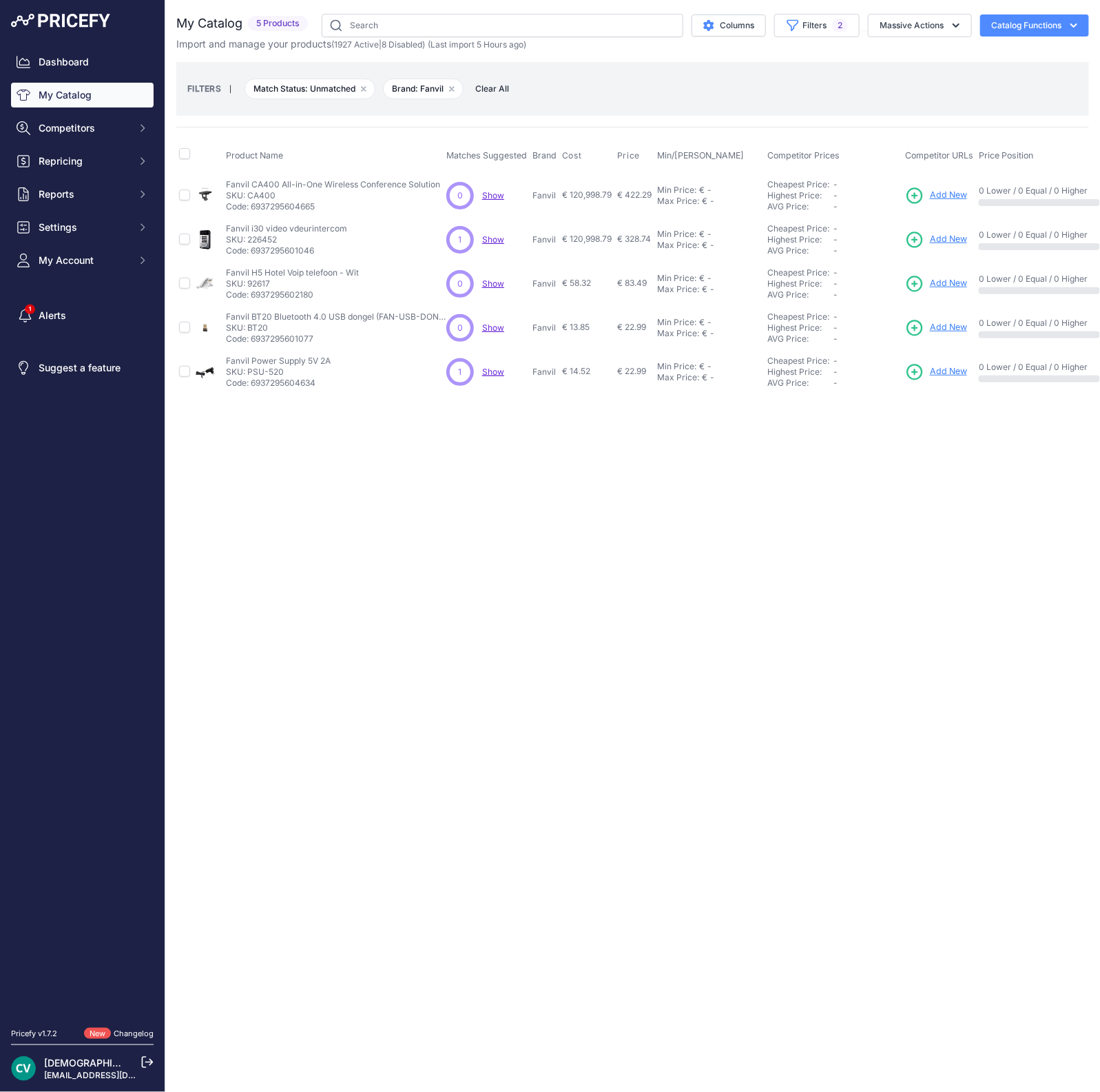
click at [270, 296] on p "Code: 6937295602180" at bounding box center [292, 295] width 133 height 11
copy p "6937295602180"
click at [955, 282] on span "Add New" at bounding box center [948, 283] width 37 height 13
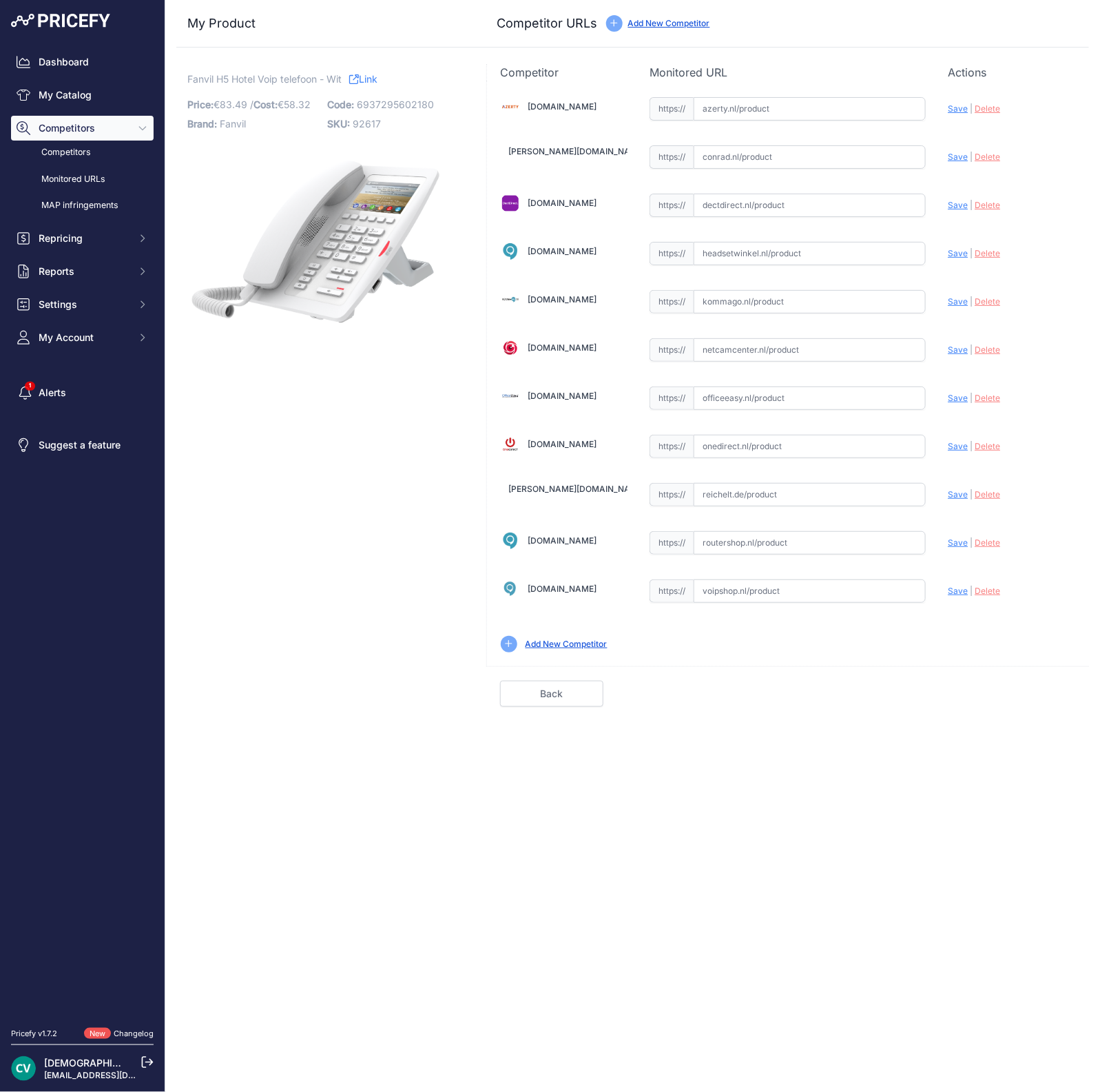
click at [766, 203] on input "text" at bounding box center [810, 205] width 232 height 24
paste input "[URL][DOMAIN_NAME]"
click at [961, 200] on span "Save" at bounding box center [957, 204] width 20 height 10
type input "https://www.dectdirect.nl/nl/h5-white.html?prirule_jdsnikfkfjsd=9409"
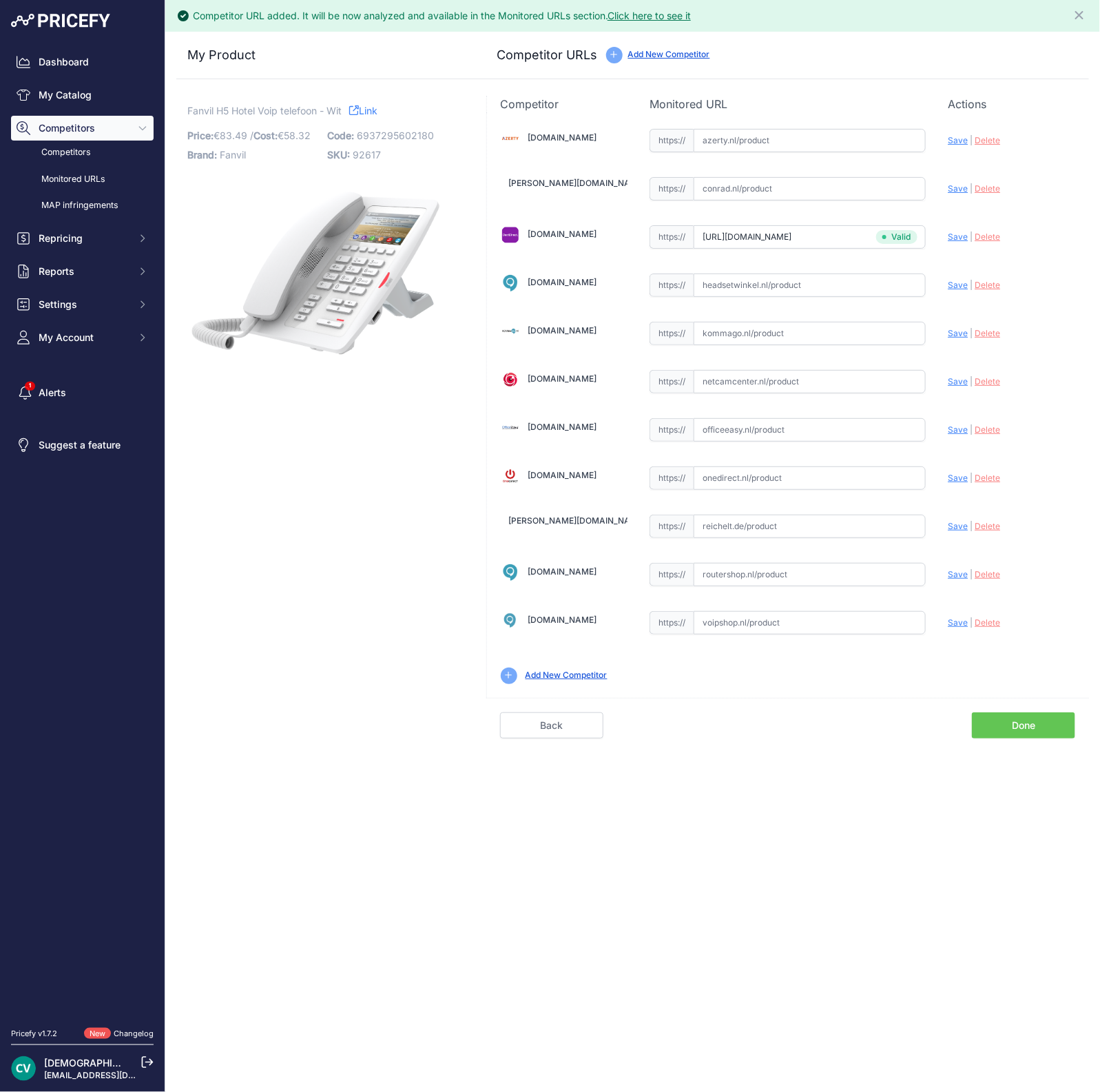
click at [1013, 721] on link "Done" at bounding box center [1024, 725] width 104 height 26
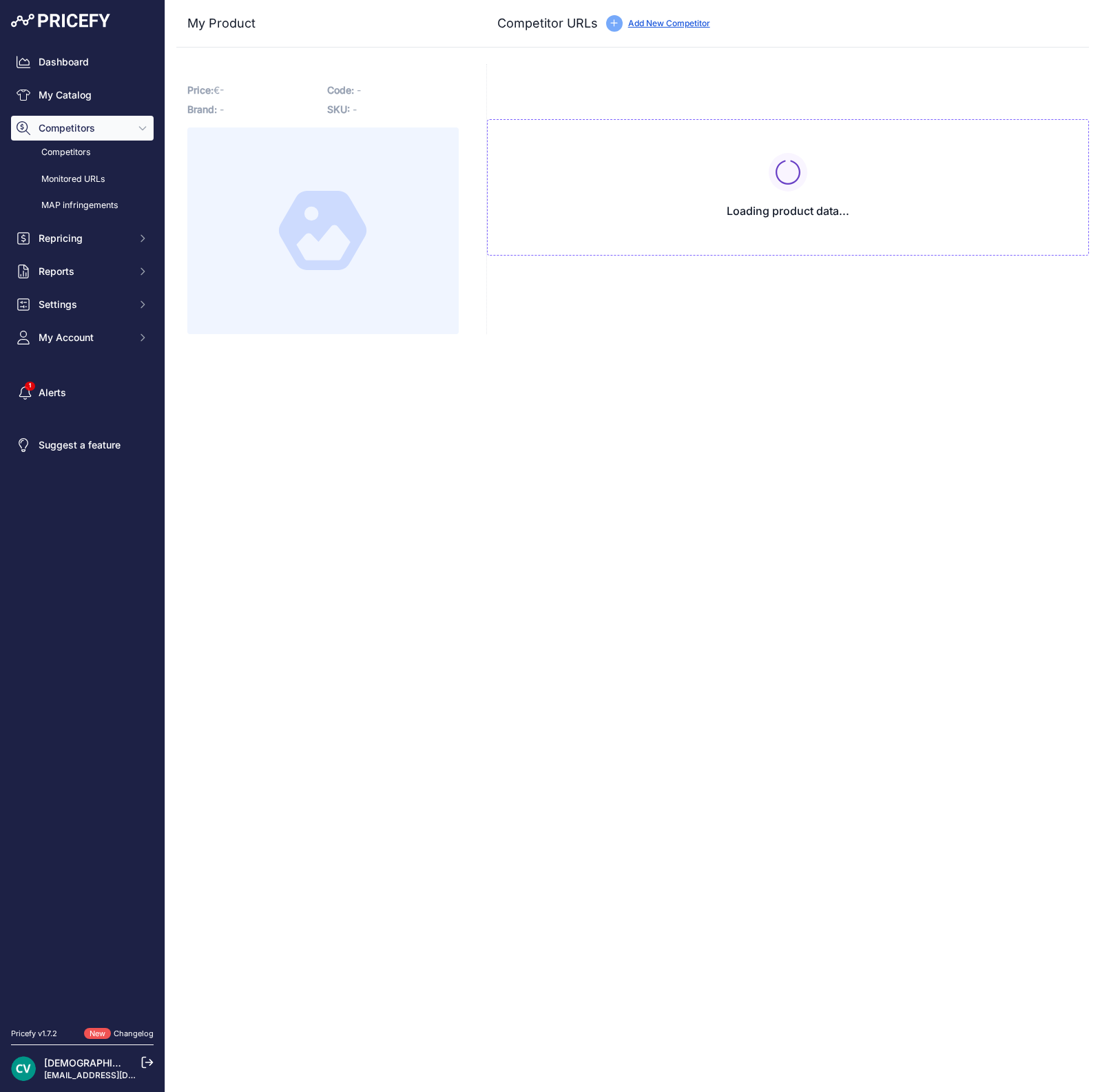
type input "www.dectdirect.nl/nl/h5-white.html?prirule_jdsnikfkfjsd=9409"
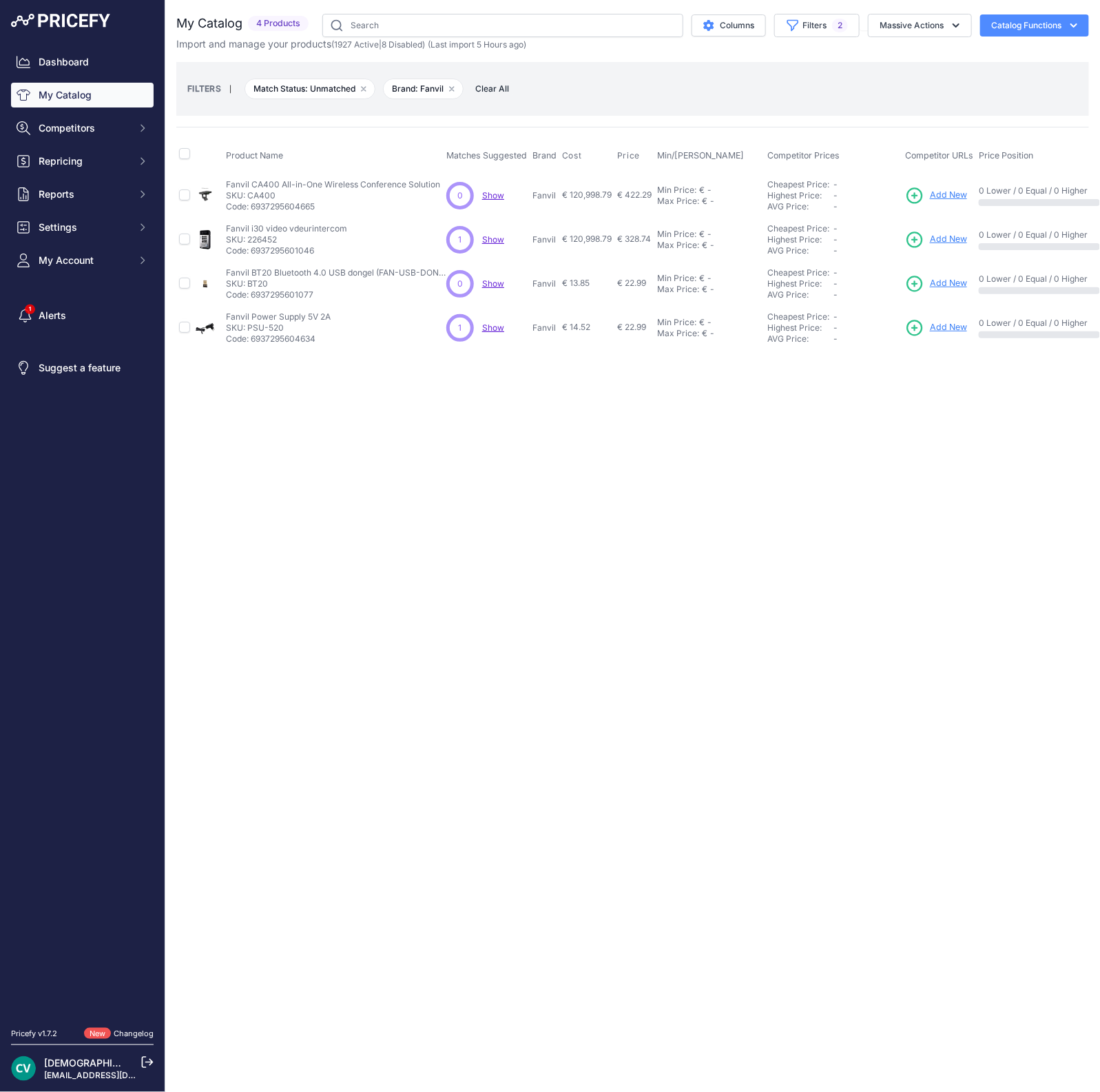
click at [947, 236] on span "Add New" at bounding box center [948, 239] width 37 height 13
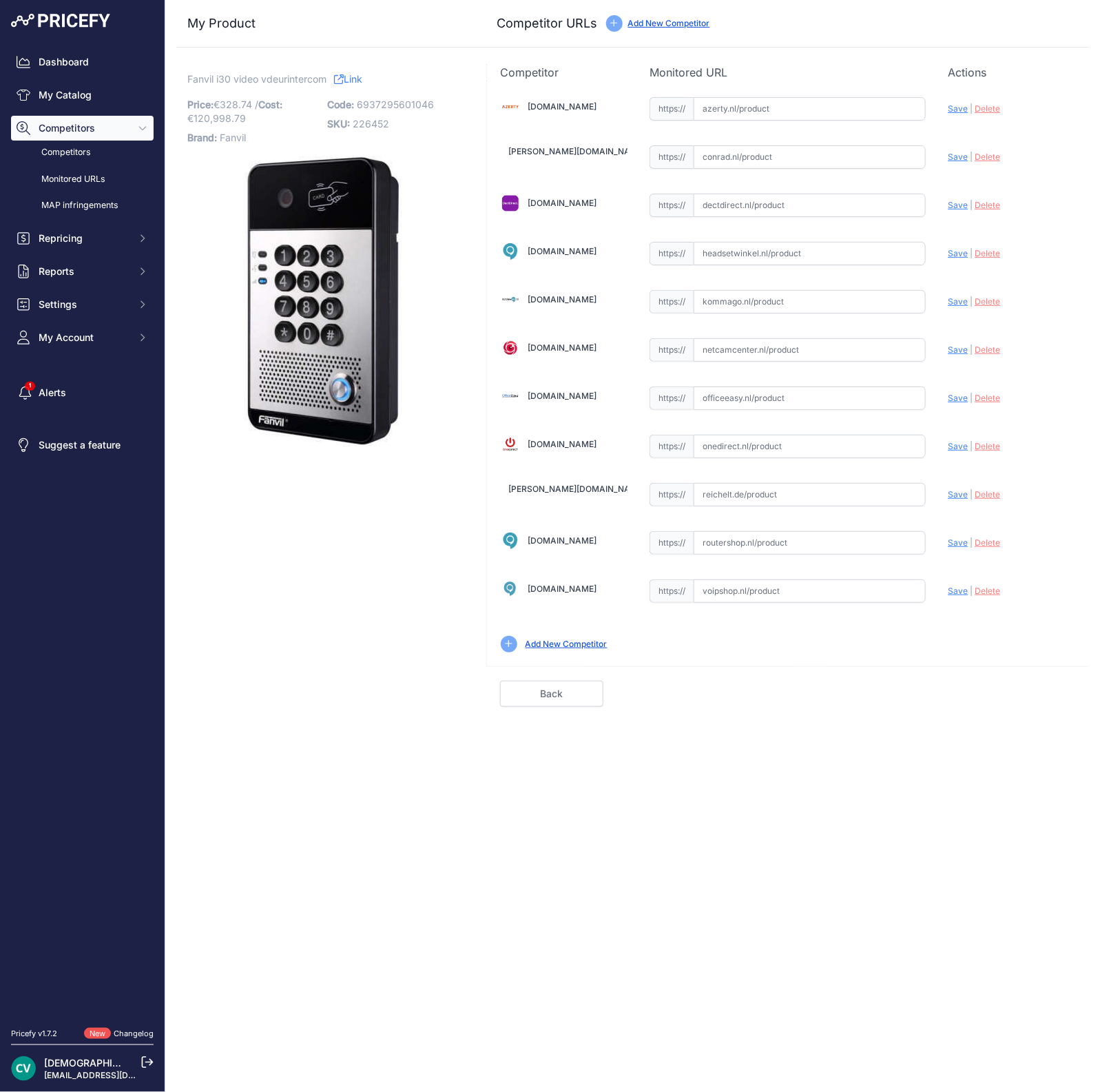
click at [747, 200] on input "text" at bounding box center [810, 205] width 232 height 24
paste input "https://www.voipshop.nl/p/fanvil-i30-fan-i30-73648"
type input "www.voipshop.nl/p/fanvil-i30-fan-i30-73648"
click at [955, 207] on span "Save" at bounding box center [957, 204] width 20 height 10
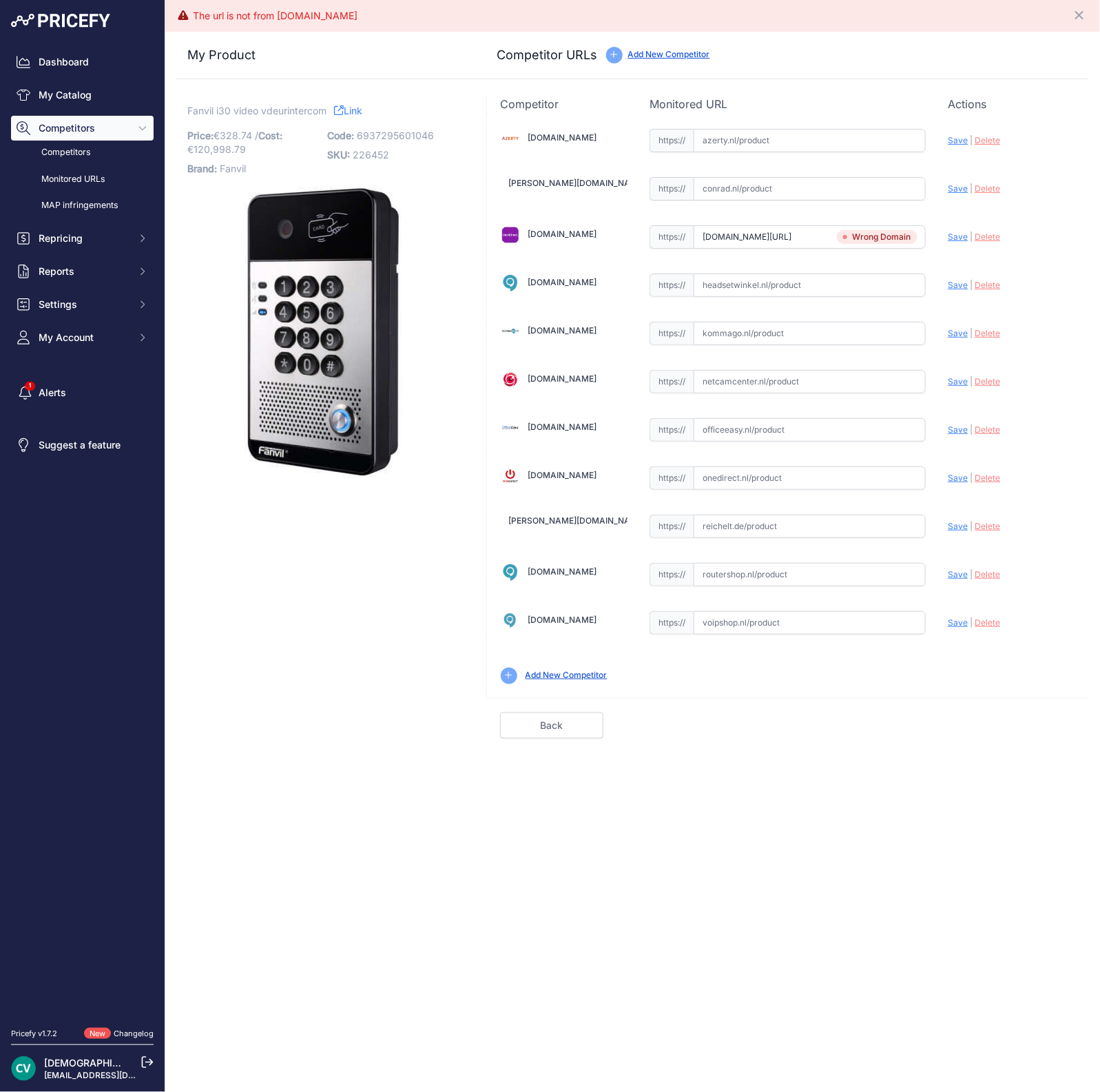
click at [990, 233] on span "Delete" at bounding box center [987, 236] width 26 height 10
click at [747, 620] on input "text" at bounding box center [810, 623] width 232 height 24
paste input "https://www.voipshop.nl/p/fanvil-i30-fan-i30-73648"
click at [949, 623] on span "Save" at bounding box center [957, 623] width 20 height 10
type input "https://www.voipshop.nl/p/fanvil-i30-fan-i30-73648?prirule_jdsnikfkfjsd=9409"
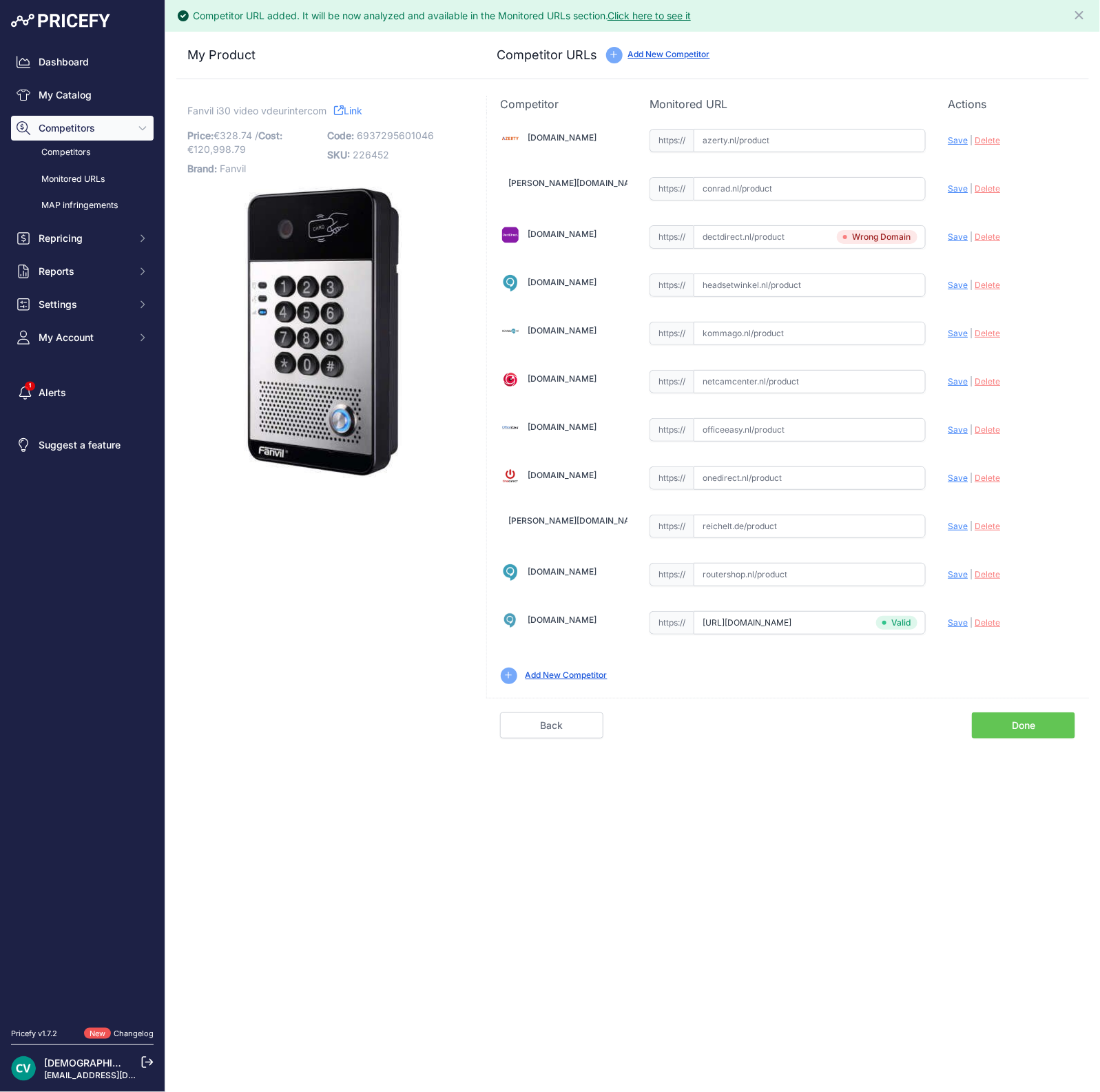
click at [998, 718] on link "Done" at bounding box center [1024, 725] width 104 height 26
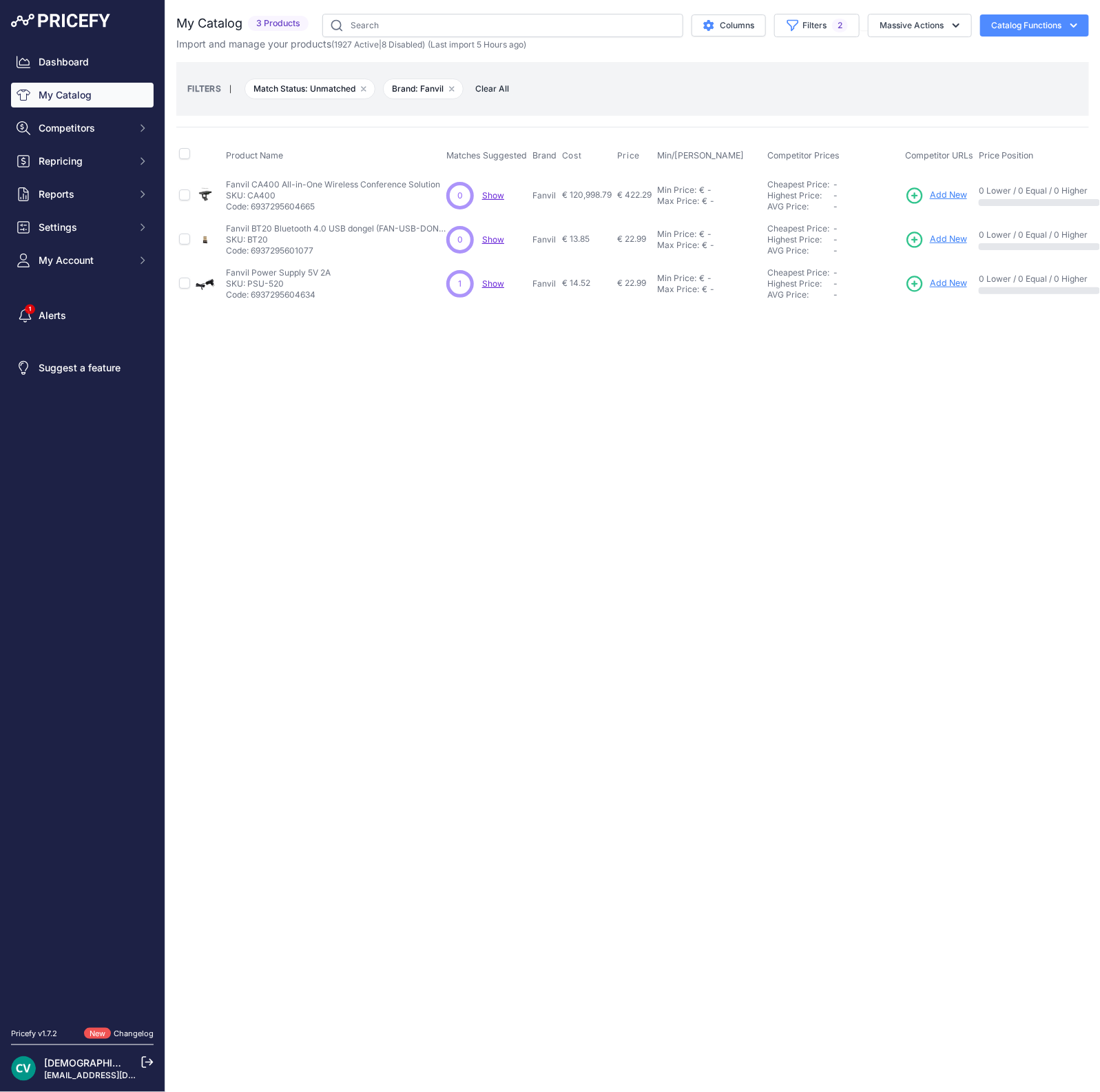
click at [268, 201] on p "Code: 6937295604665" at bounding box center [333, 207] width 214 height 11
click at [394, 577] on div "Close You are not connected to the internet." at bounding box center [633, 546] width 935 height 1092
click at [946, 191] on span "Add New" at bounding box center [948, 195] width 37 height 13
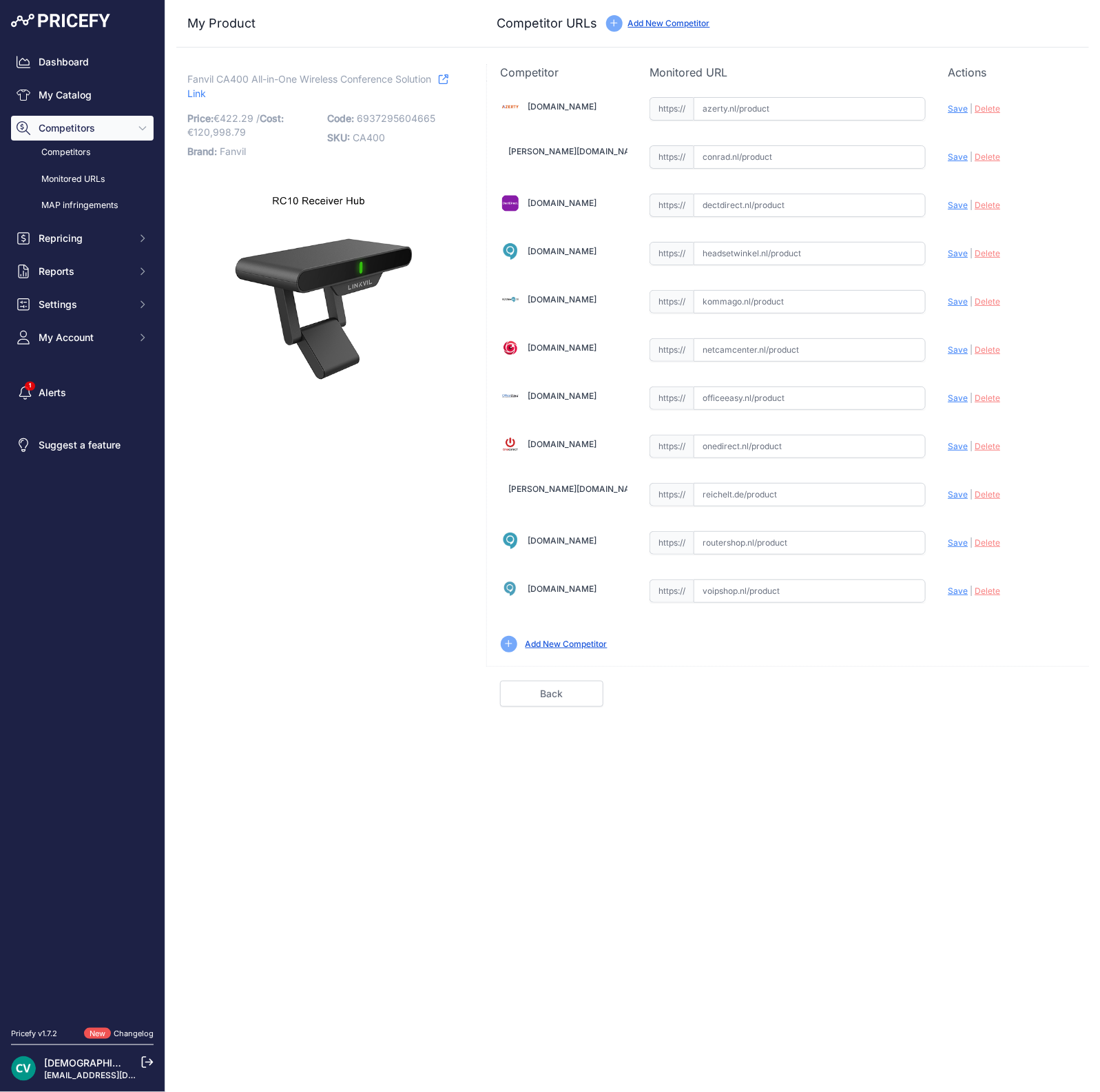
click at [716, 209] on input "text" at bounding box center [810, 205] width 232 height 24
paste input "[URL][DOMAIN_NAME]"
click at [953, 205] on span "Save" at bounding box center [957, 204] width 20 height 10
type input "[URL][DOMAIN_NAME]"
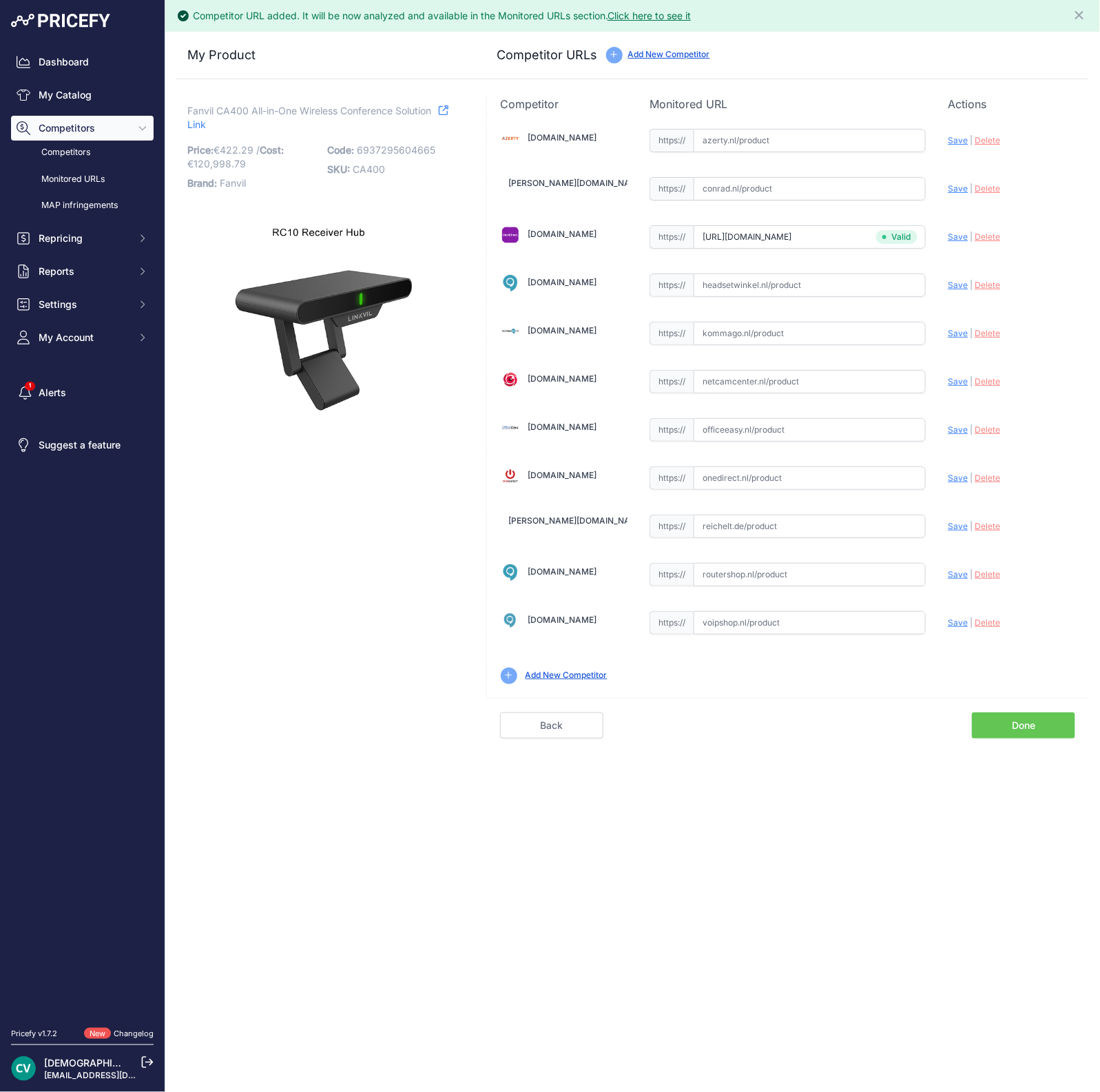
click at [1001, 749] on div "Competitor URL added. It will be now analyzed and available in the Monitored UR…" at bounding box center [633, 546] width 935 height 1092
click at [1003, 717] on link "Done" at bounding box center [1024, 725] width 104 height 26
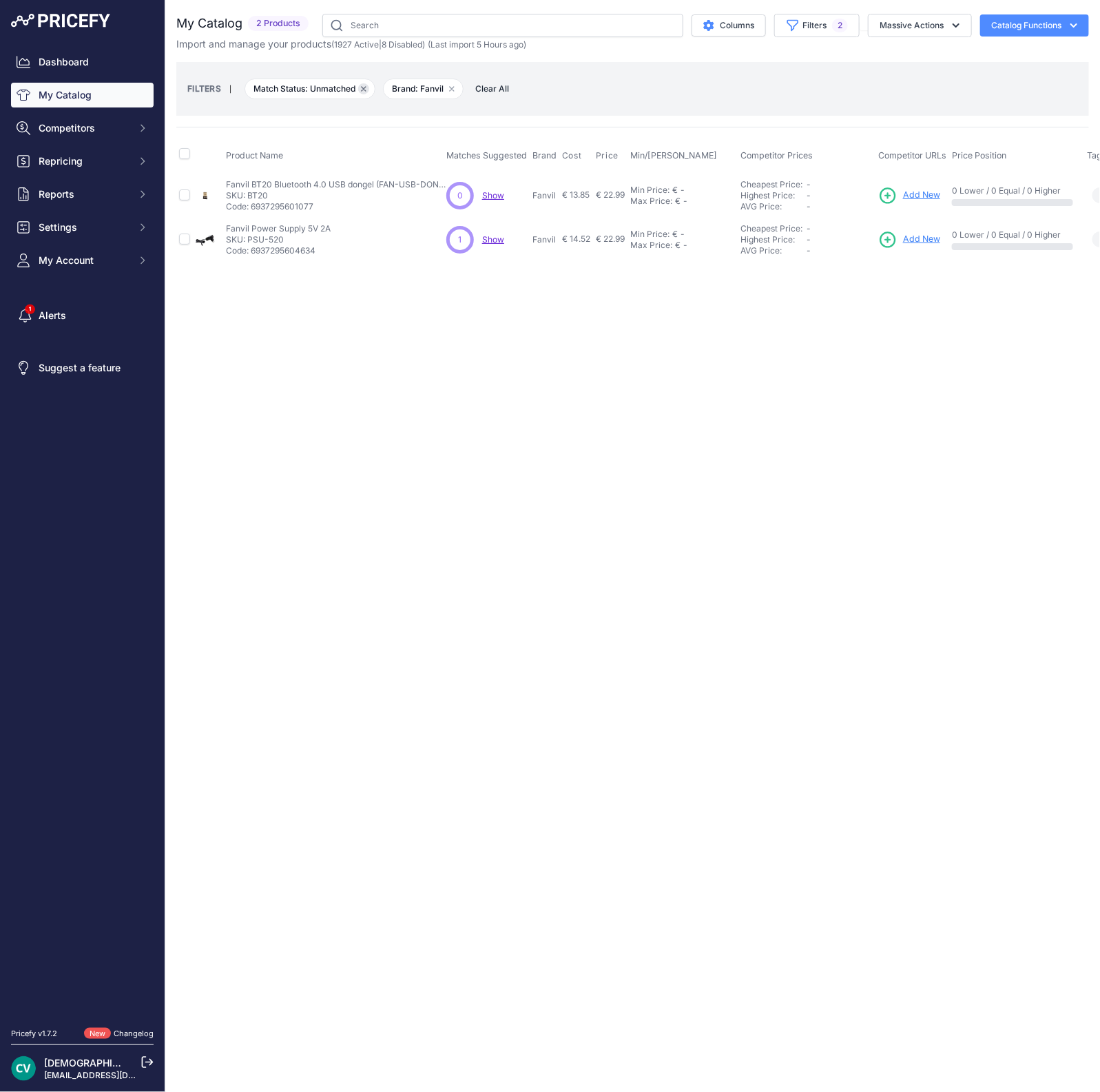
click at [364, 92] on button "Remove filter option" at bounding box center [364, 89] width 11 height 11
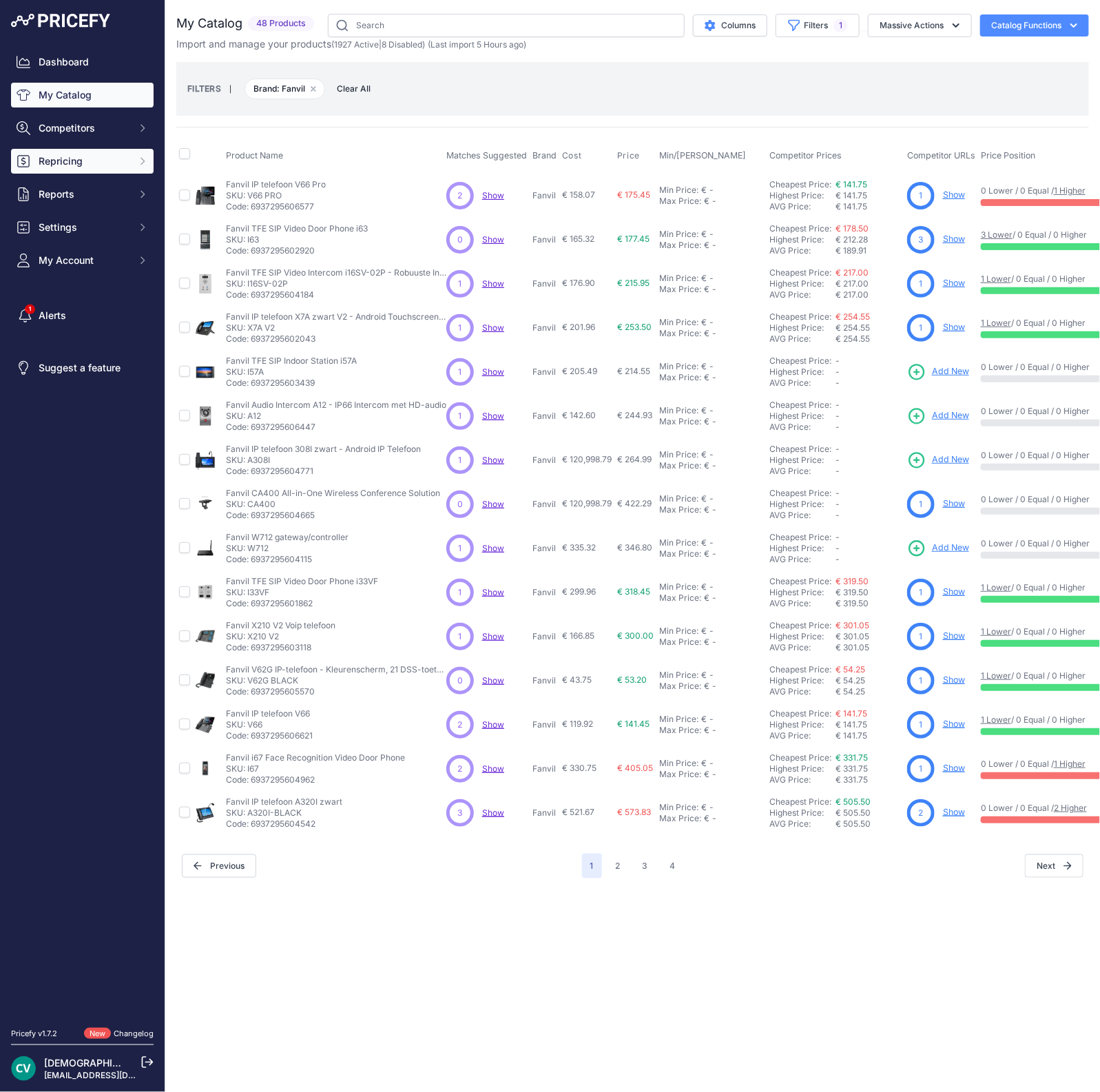
click at [74, 172] on button "Repricing" at bounding box center [82, 161] width 143 height 25
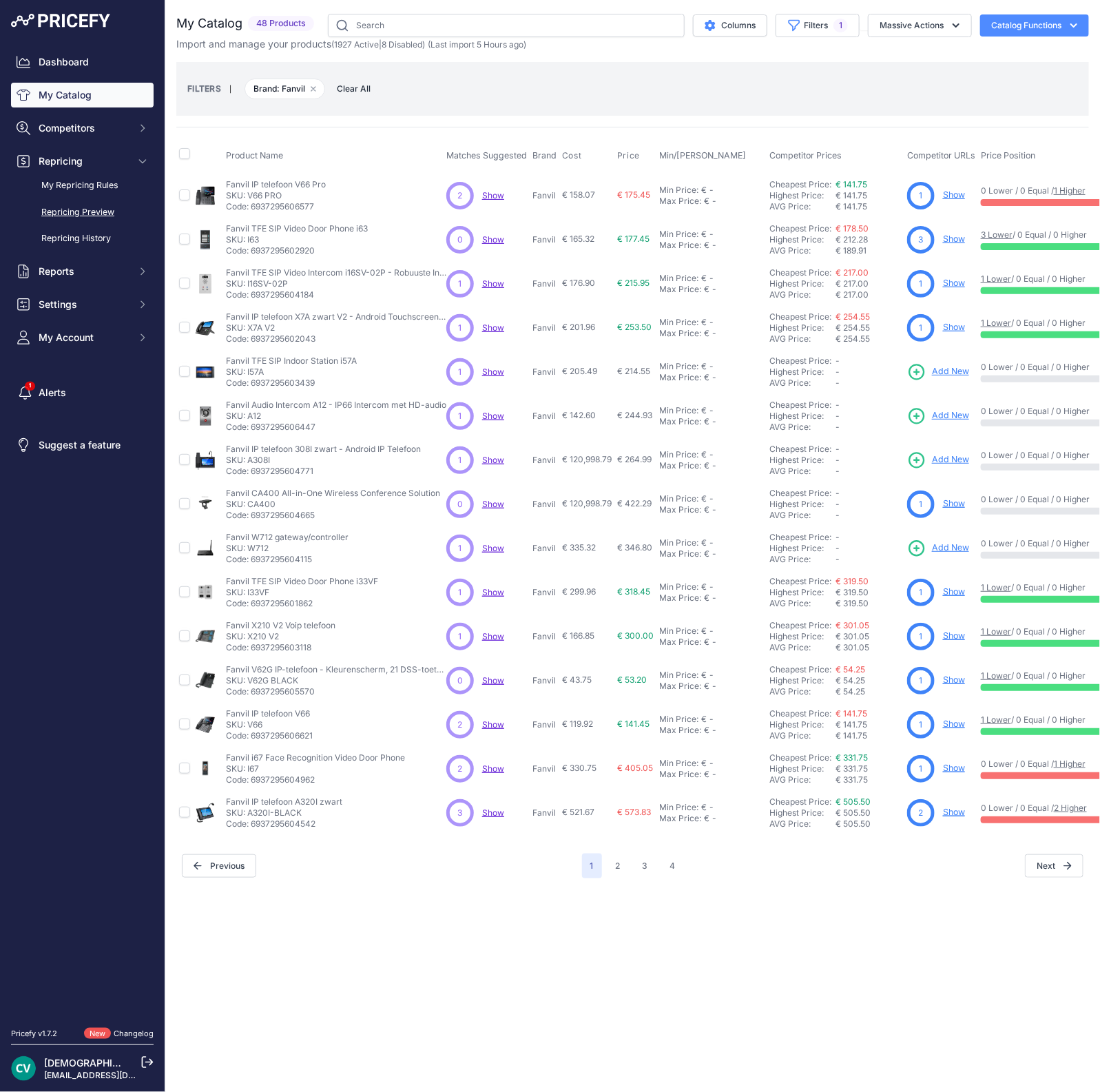
click at [87, 215] on link "Repricing Preview" at bounding box center [82, 212] width 143 height 24
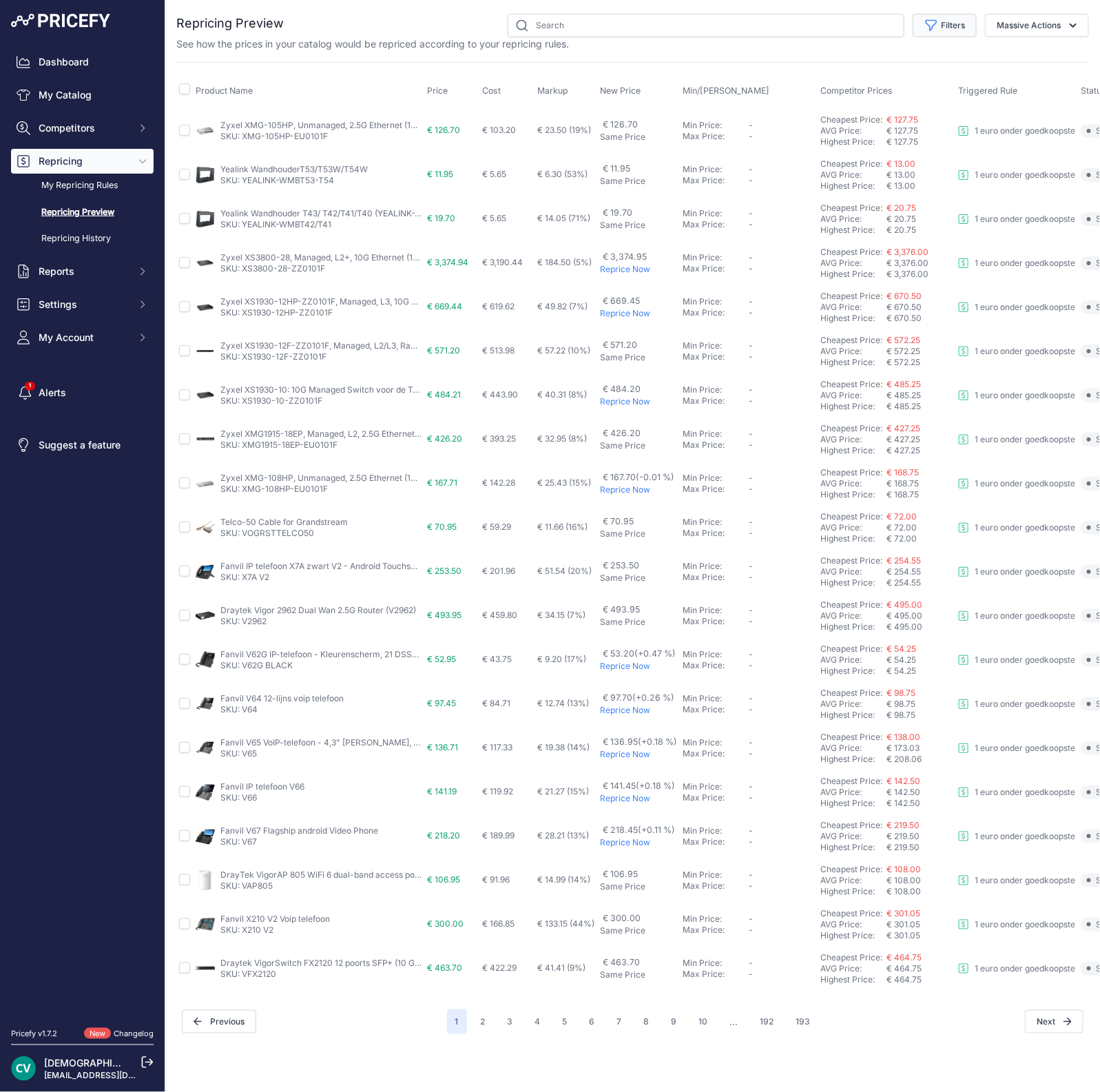
click at [958, 22] on button "Filters" at bounding box center [945, 26] width 64 height 24
click at [679, 30] on input "text" at bounding box center [706, 26] width 397 height 24
type input "fanvil"
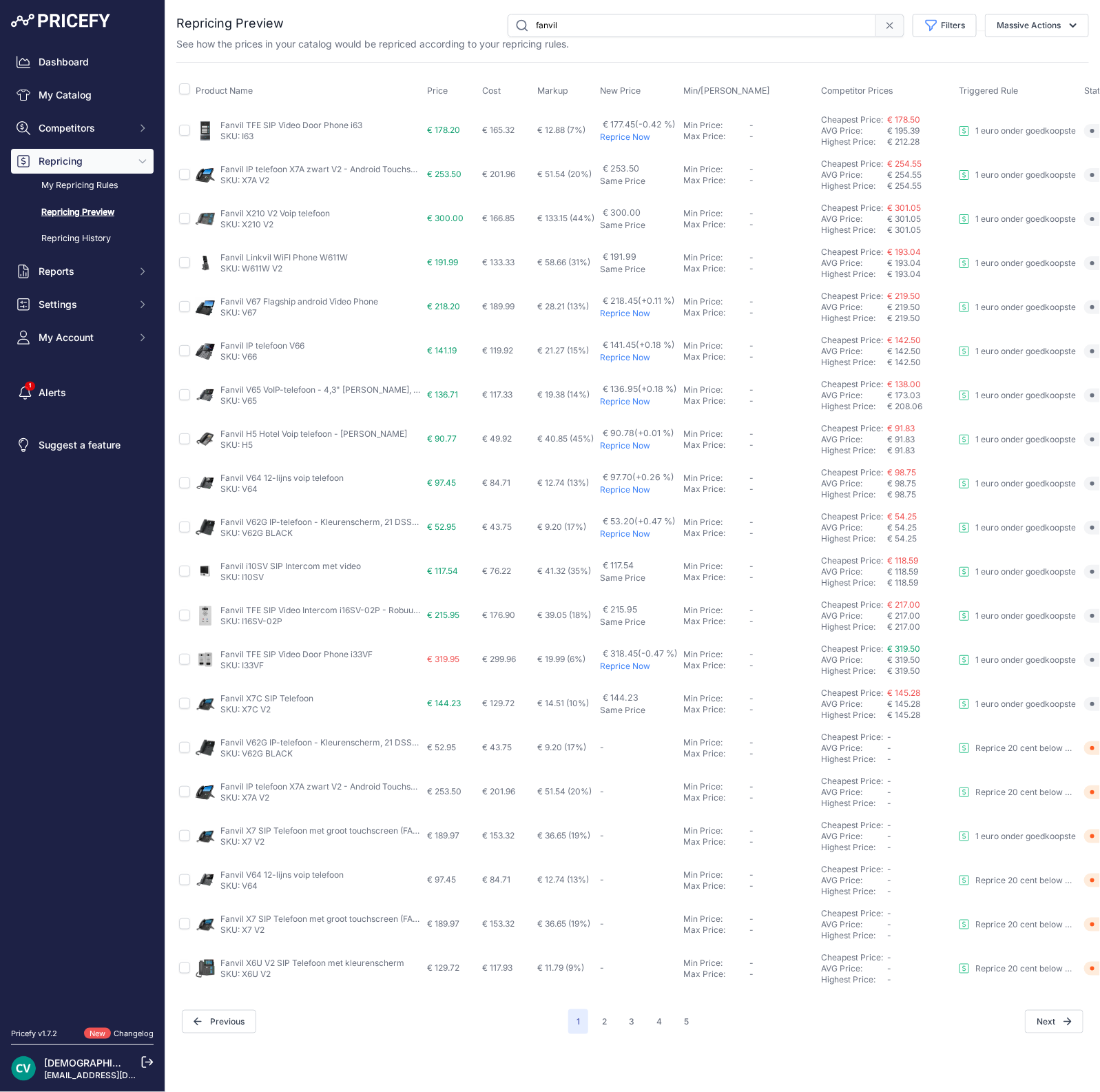
click at [1071, 1077] on div "Close You are not connected to the internet." at bounding box center [633, 546] width 935 height 1092
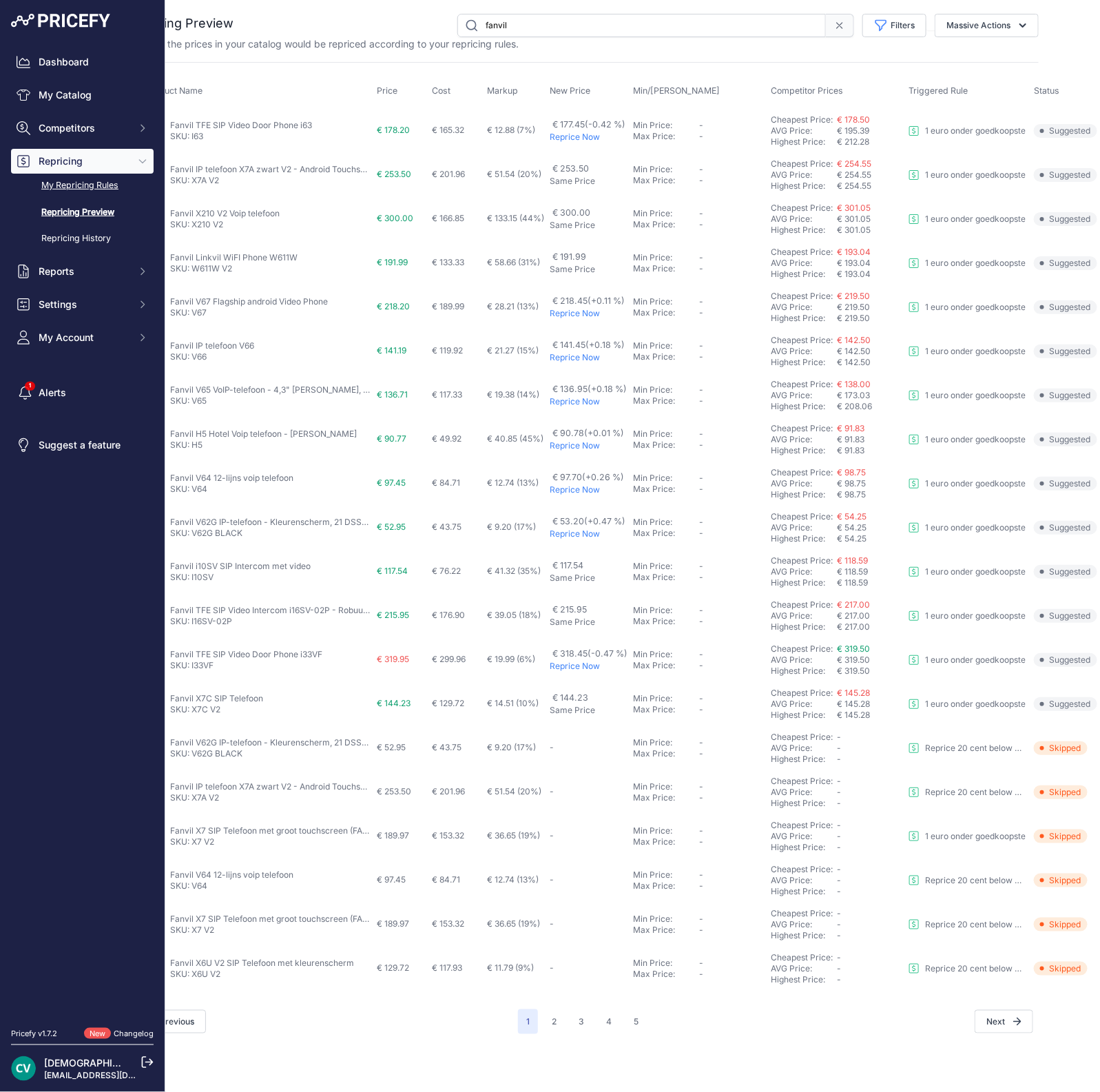
click at [79, 184] on link "My Repricing Rules" at bounding box center [82, 186] width 143 height 24
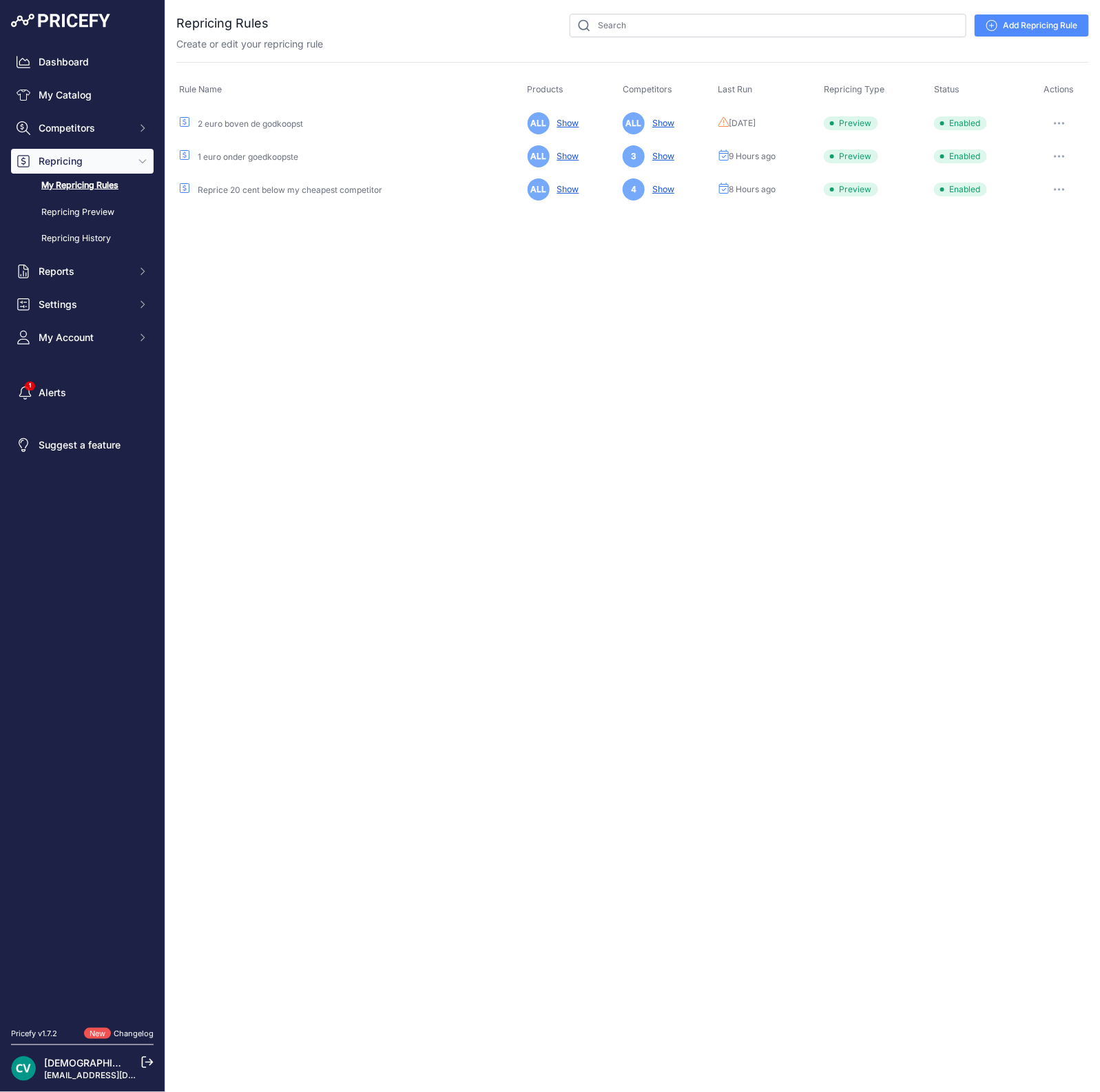
click at [1067, 152] on button "button" at bounding box center [1060, 156] width 28 height 19
click at [1054, 207] on button "Run Preview" at bounding box center [1042, 207] width 88 height 22
click at [566, 570] on div "Close You are not connected to the internet." at bounding box center [633, 546] width 935 height 1092
click at [1066, 184] on button "button" at bounding box center [1060, 190] width 28 height 19
click at [1044, 233] on button "Run Preview" at bounding box center [1042, 241] width 88 height 22
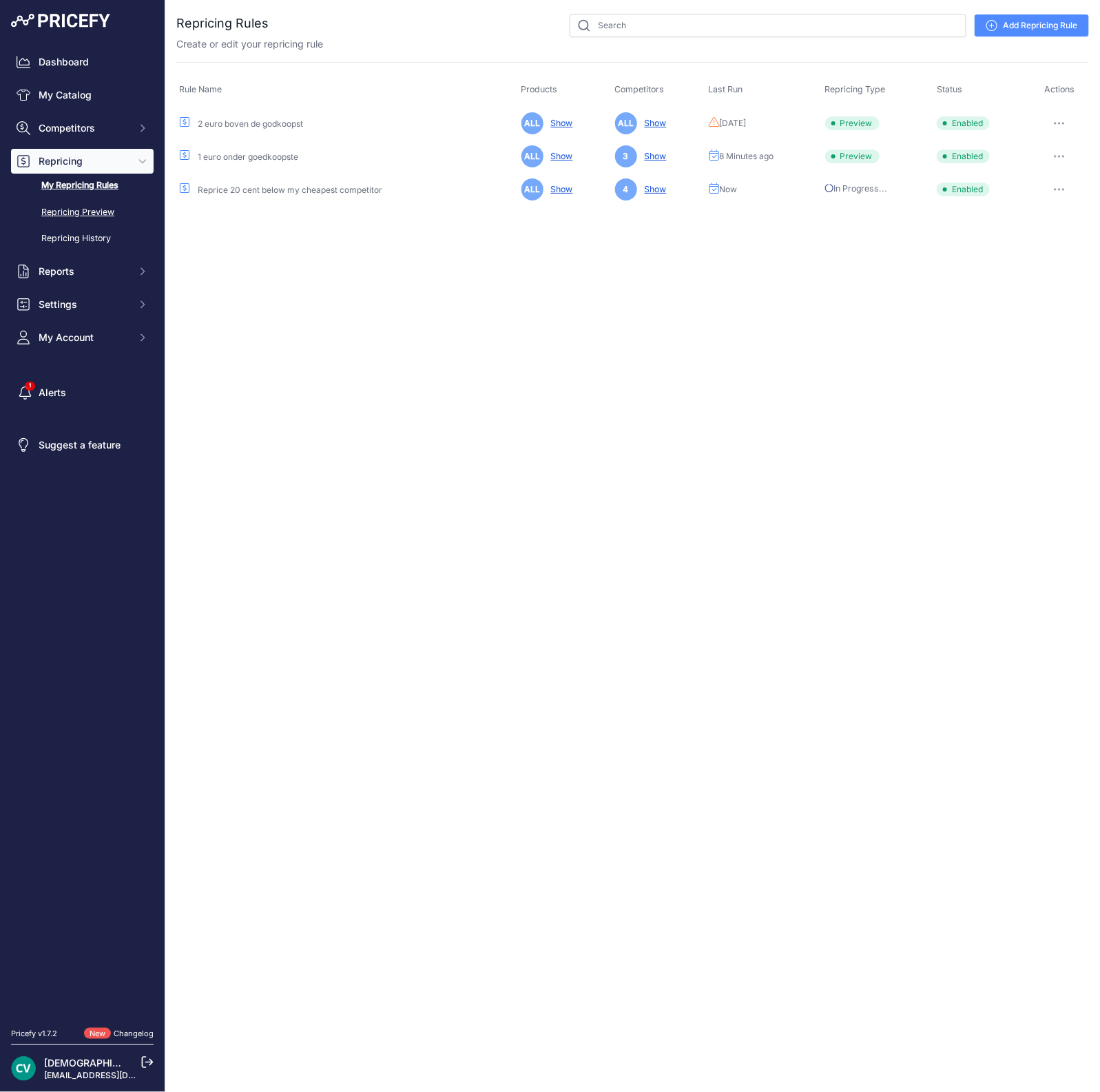
click at [100, 214] on link "Repricing Preview" at bounding box center [82, 212] width 143 height 24
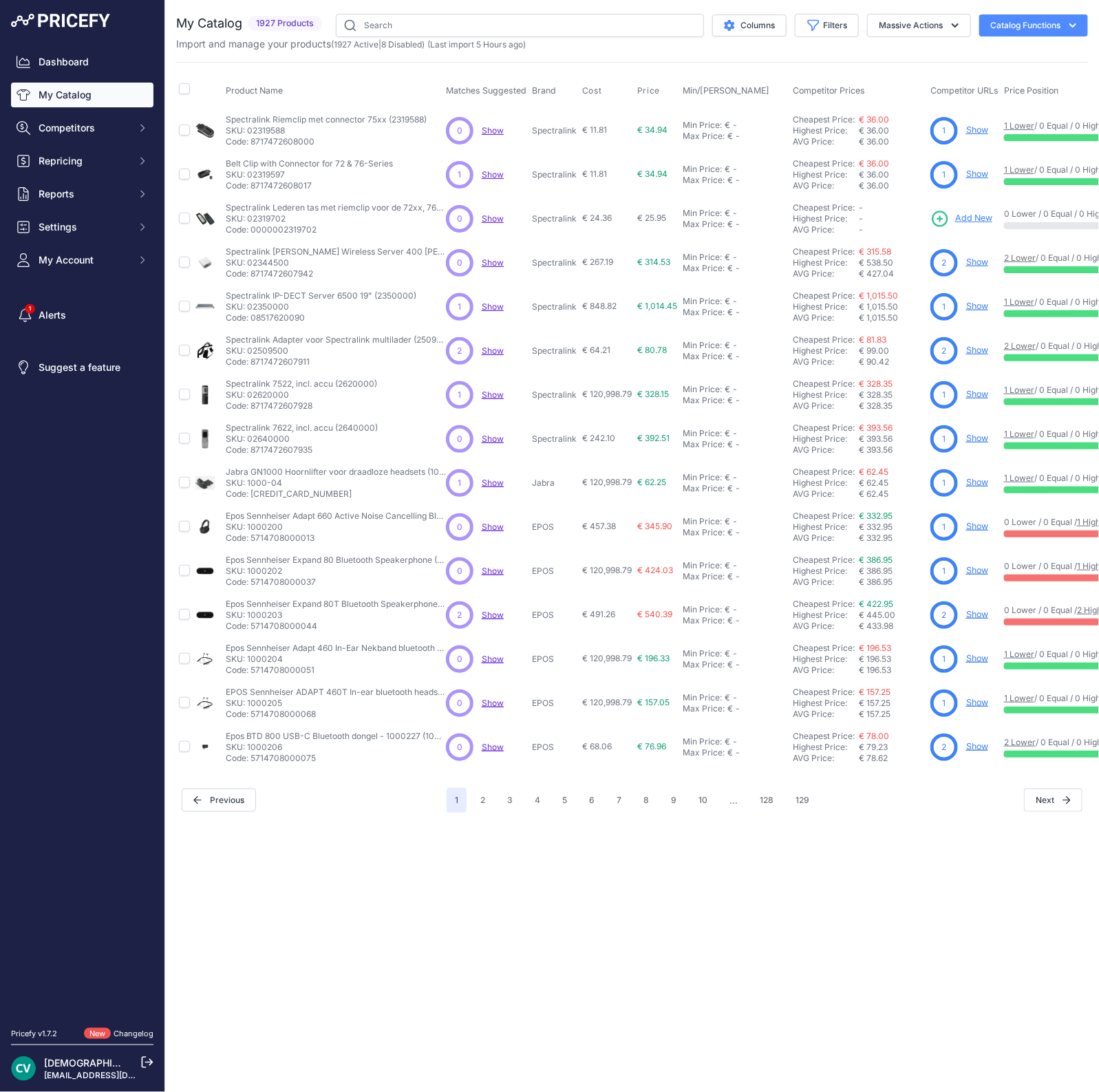
click at [78, 99] on link "My Catalog" at bounding box center [82, 95] width 142 height 25
click at [602, 10] on div "You are not connected to the internet. My Catalog" at bounding box center [632, 413] width 912 height 827
click at [602, 21] on input "text" at bounding box center [520, 26] width 368 height 24
type input "gds3710"
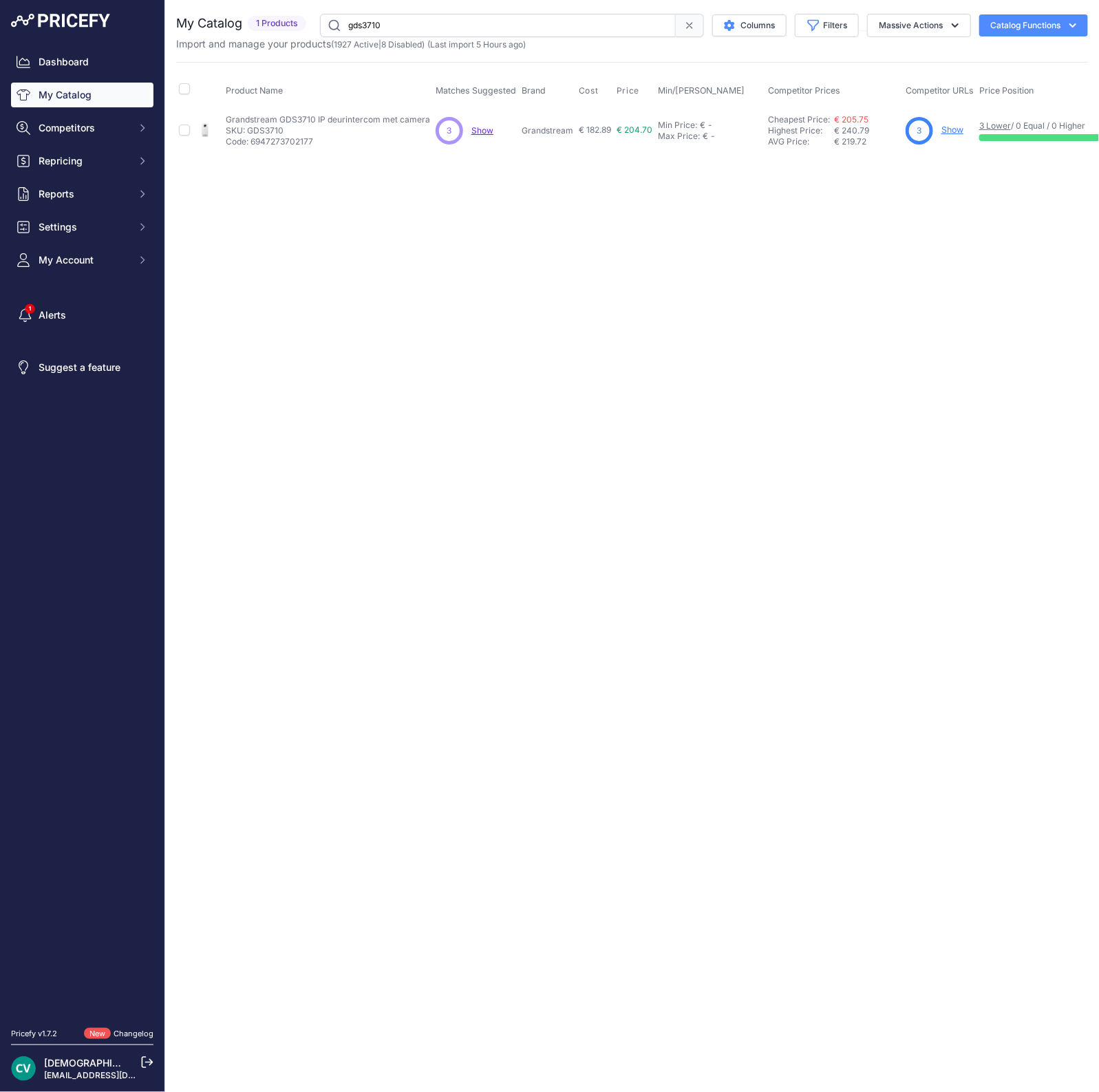
click at [998, 120] on link "3 Lower" at bounding box center [995, 125] width 32 height 10
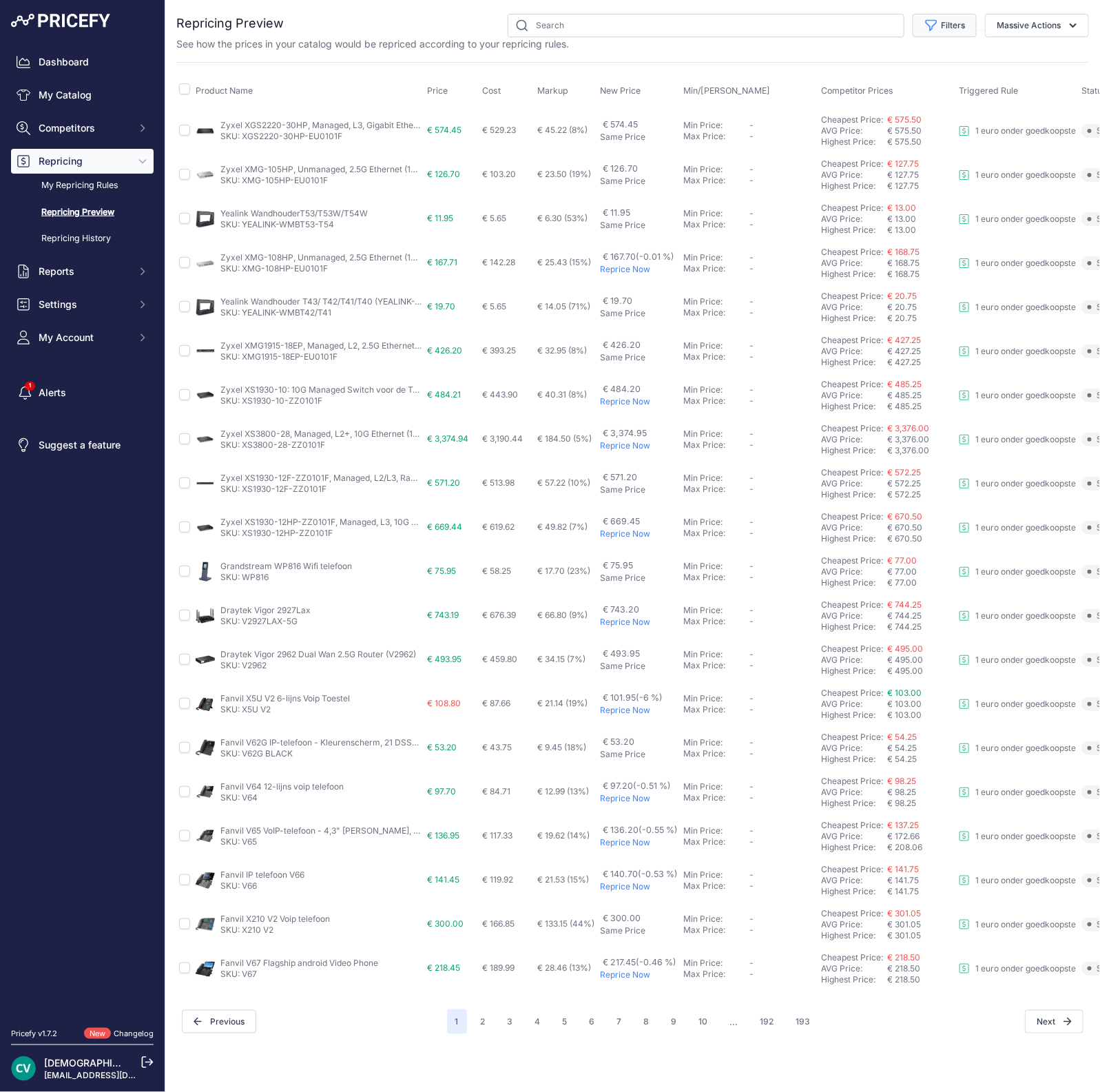
click at [968, 21] on button "Filters" at bounding box center [945, 26] width 64 height 24
click at [927, 79] on select "Select an option Reprice 20 cent below my cheapest competitor 1 euro onder goed…" at bounding box center [900, 79] width 132 height 24
select select "9017"
click at [834, 67] on select "Select an option Reprice 20 cent below my cheapest competitor 1 euro onder goed…" at bounding box center [900, 79] width 132 height 24
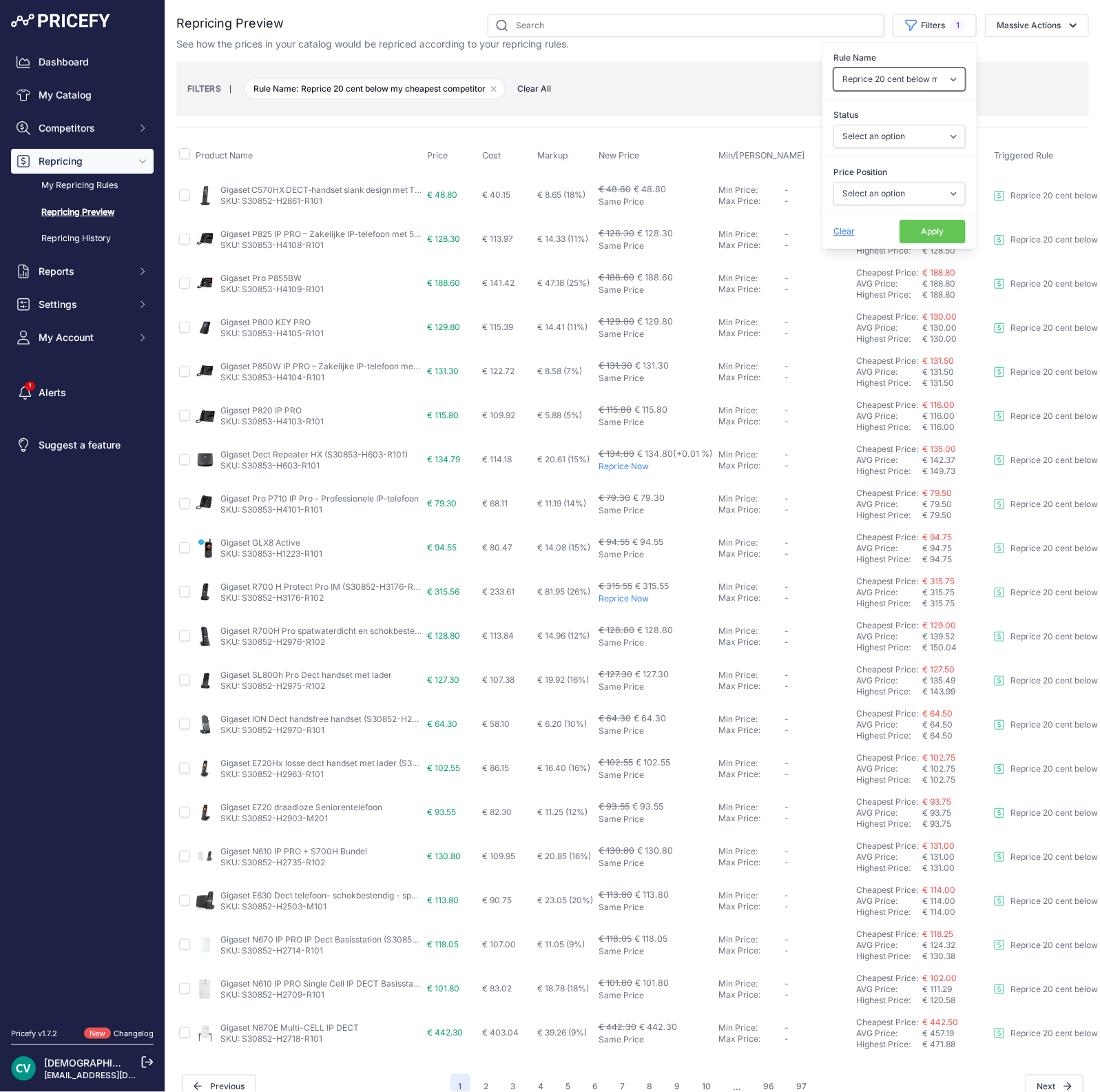
scroll to position [33, 0]
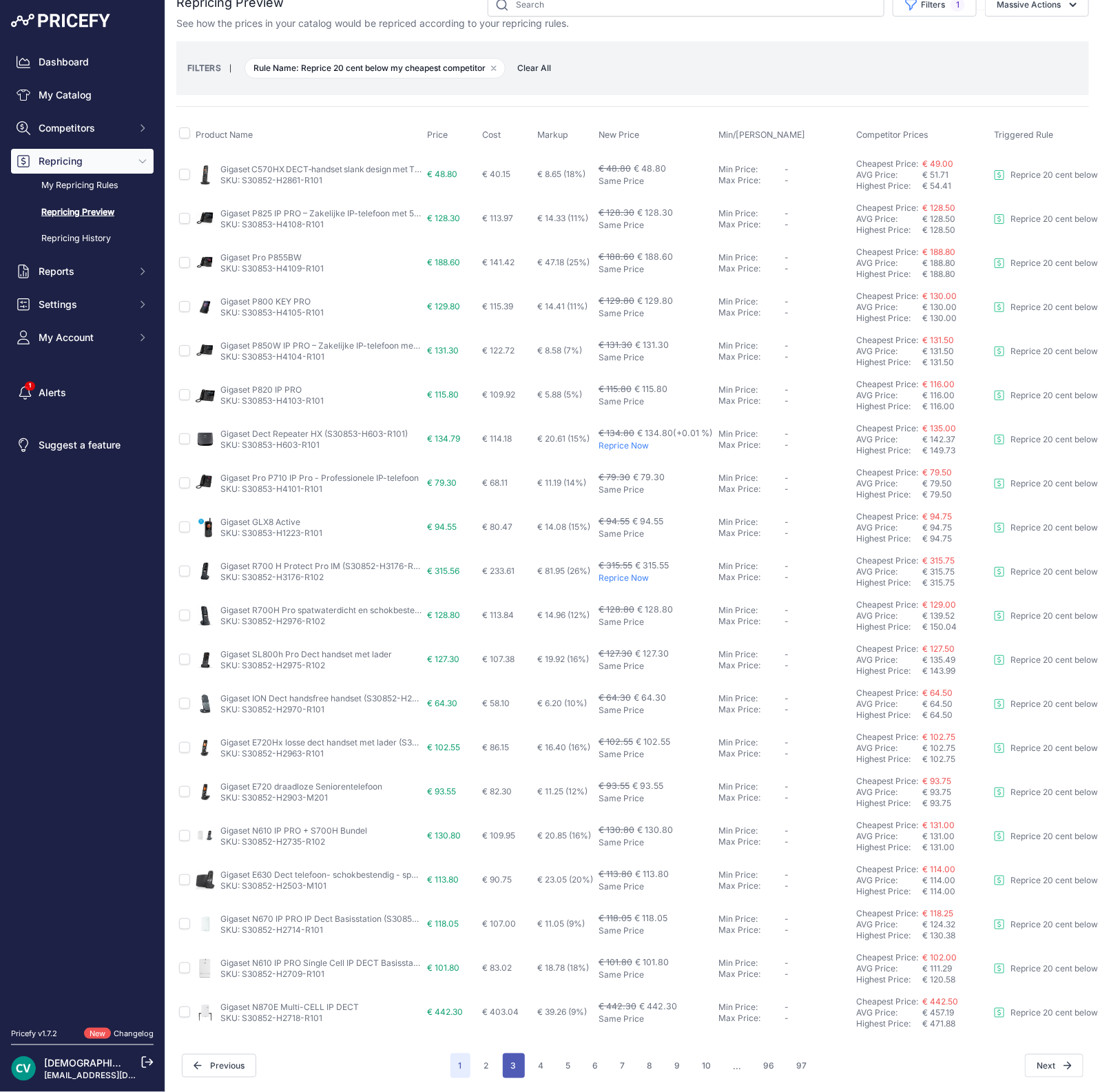
click at [503, 1054] on button "3" at bounding box center [514, 1066] width 22 height 25
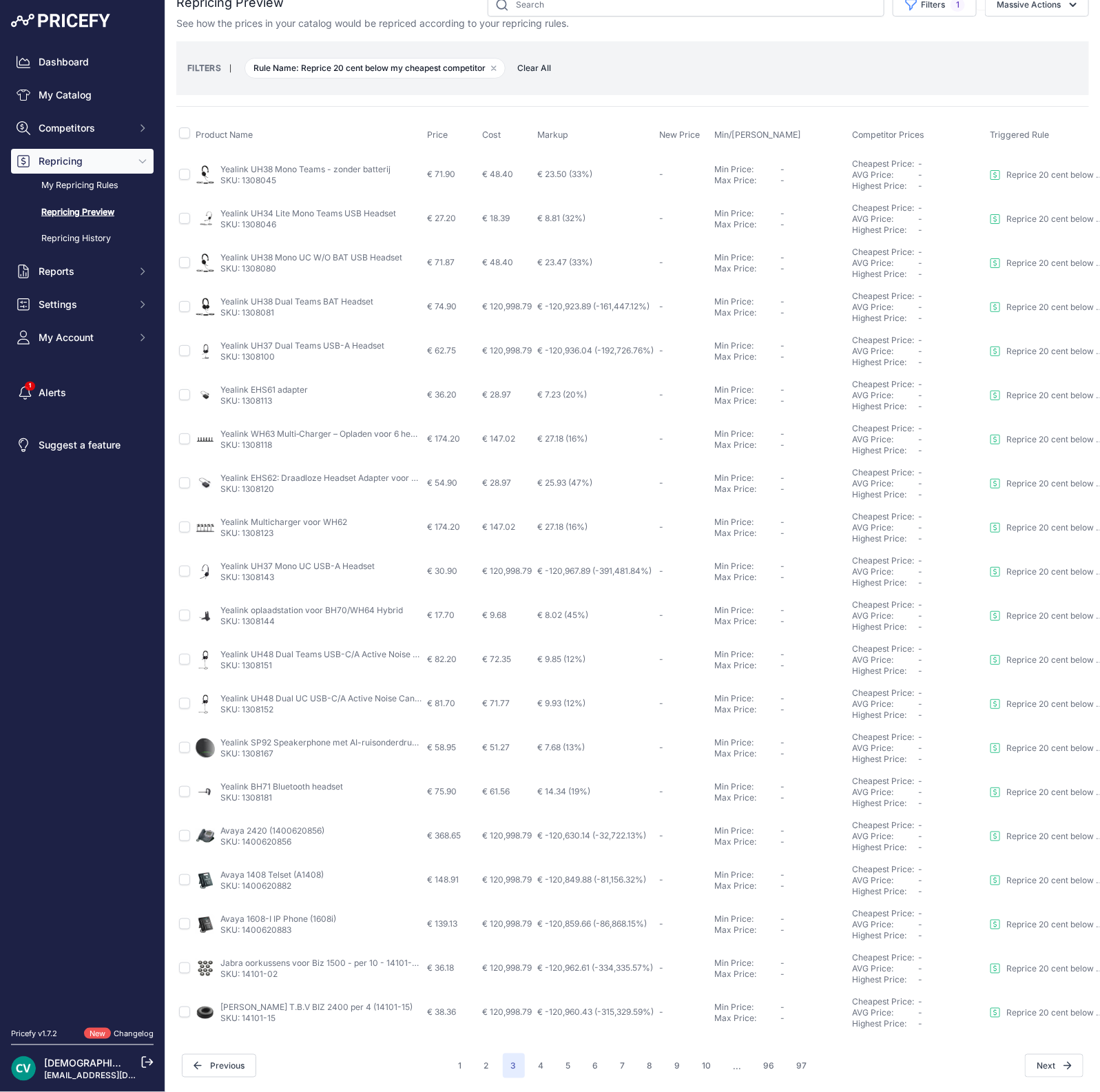
scroll to position [33, 88]
